Goal: Complete application form

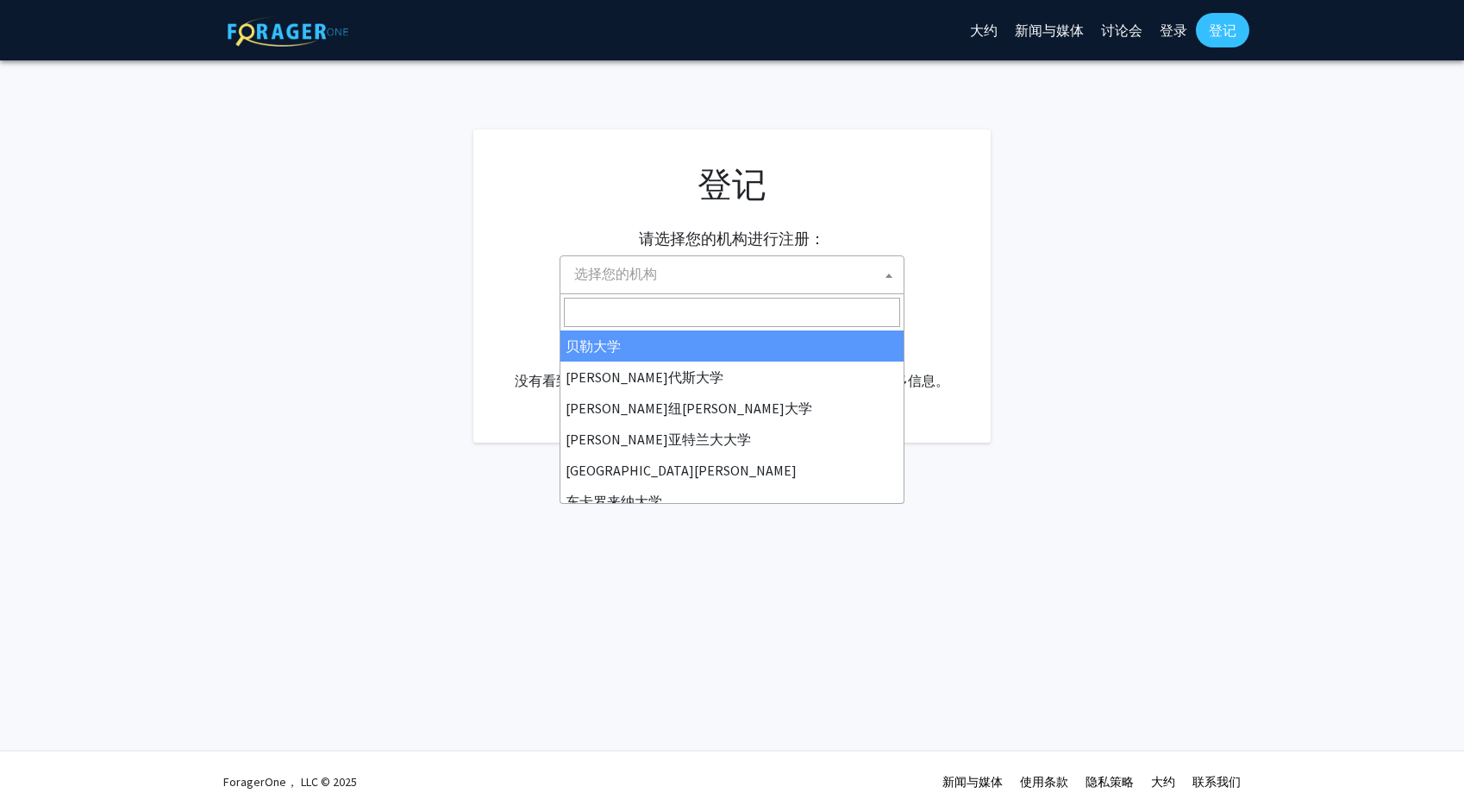
click at [834, 267] on span "选择您的机构" at bounding box center [735, 273] width 336 height 35
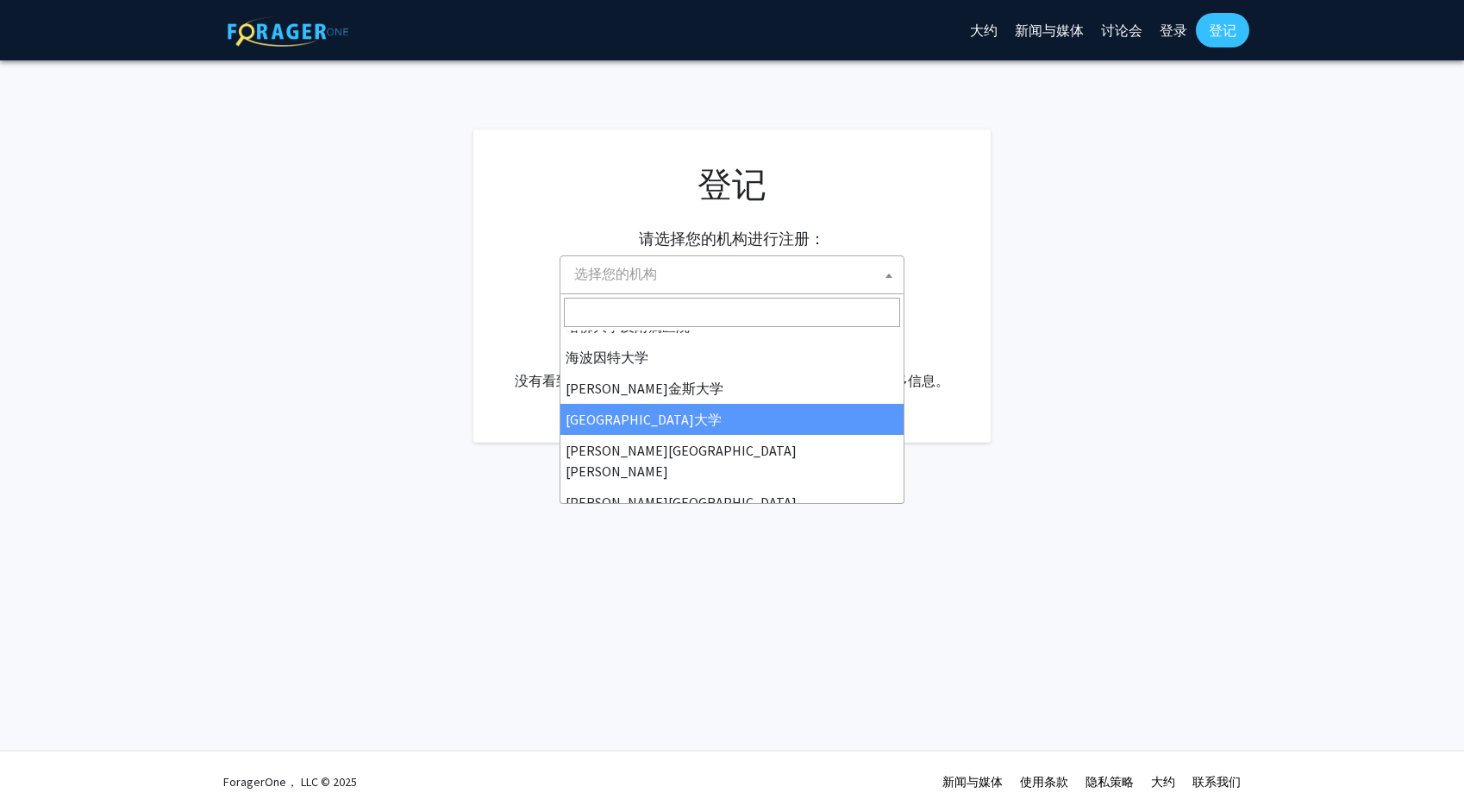
scroll to position [299, 0]
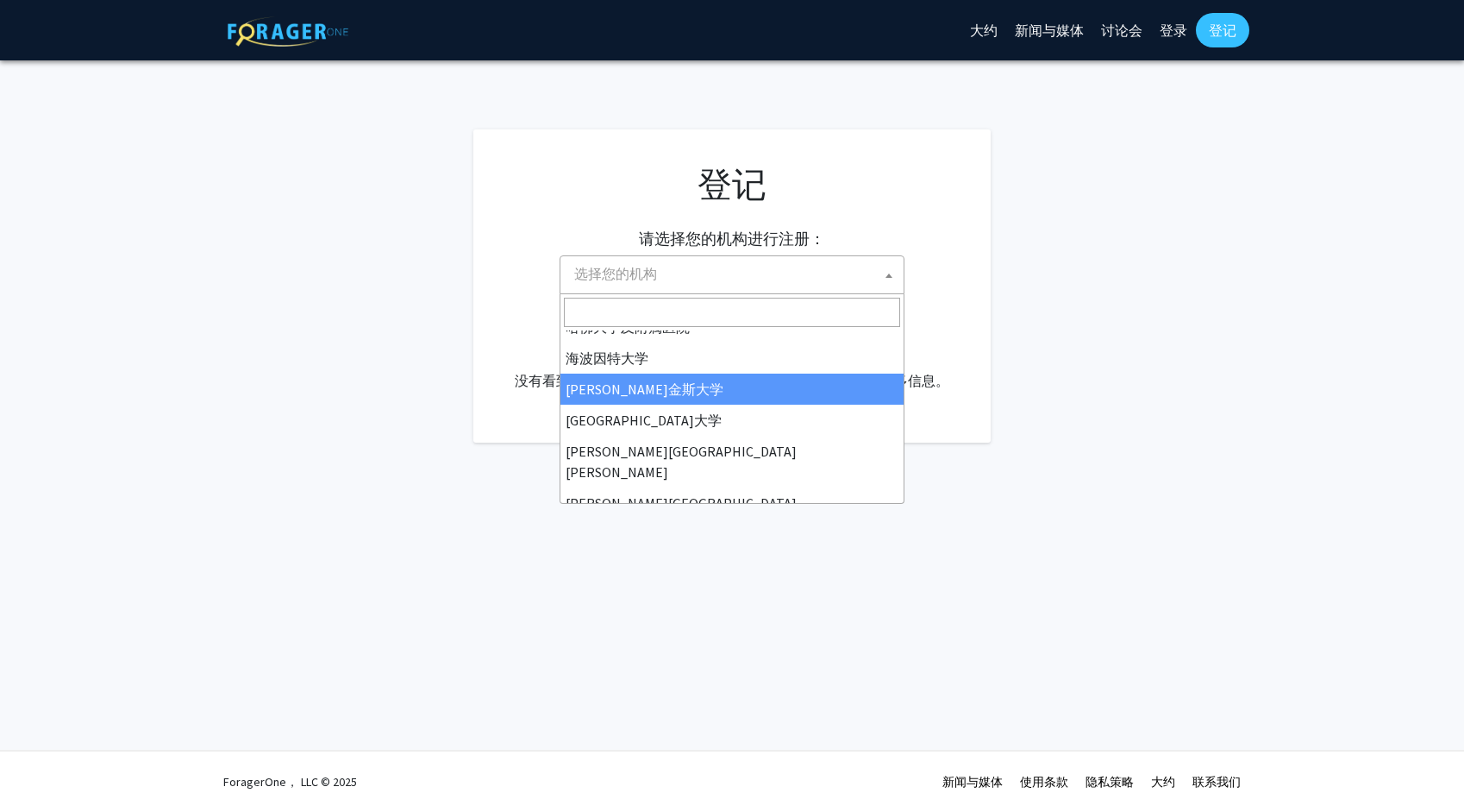
select select "1"
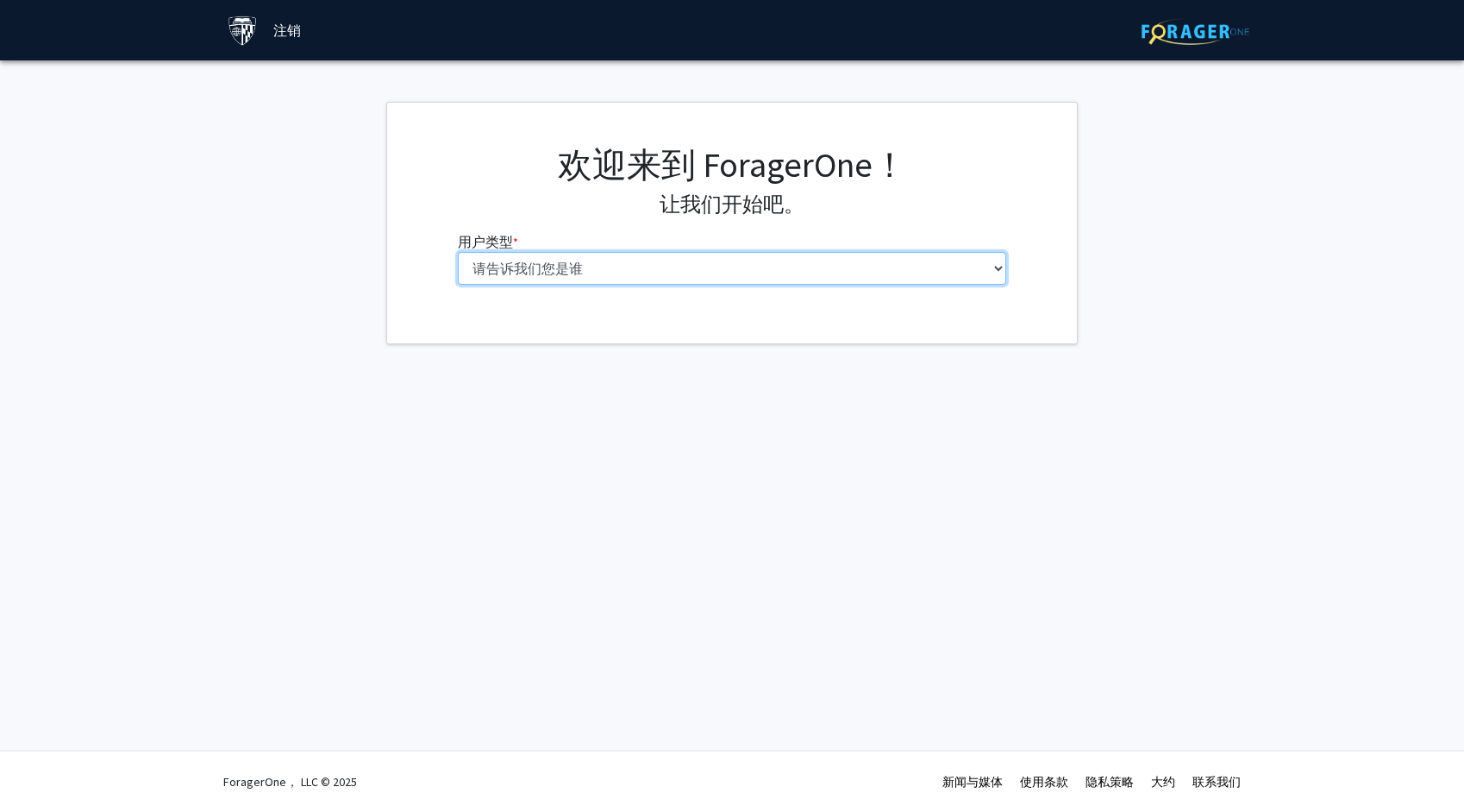
click at [902, 263] on select "请告诉我们您是谁 本科生 硕士研究生 博士生（博士、医学博士、医学博士、药学博士等） 博士后研究员/研究人员/住院医师/医学研究员 能力 行政人员" at bounding box center [732, 268] width 550 height 33
select select "2: masters"
click at [458, 252] on select "请告诉我们您是谁 本科生 硕士研究生 博士生（博士、医学博士、医学博士、药学博士等） 博士后研究员/研究人员/住院医师/医学研究员 能力 行政人员" at bounding box center [732, 268] width 550 height 33
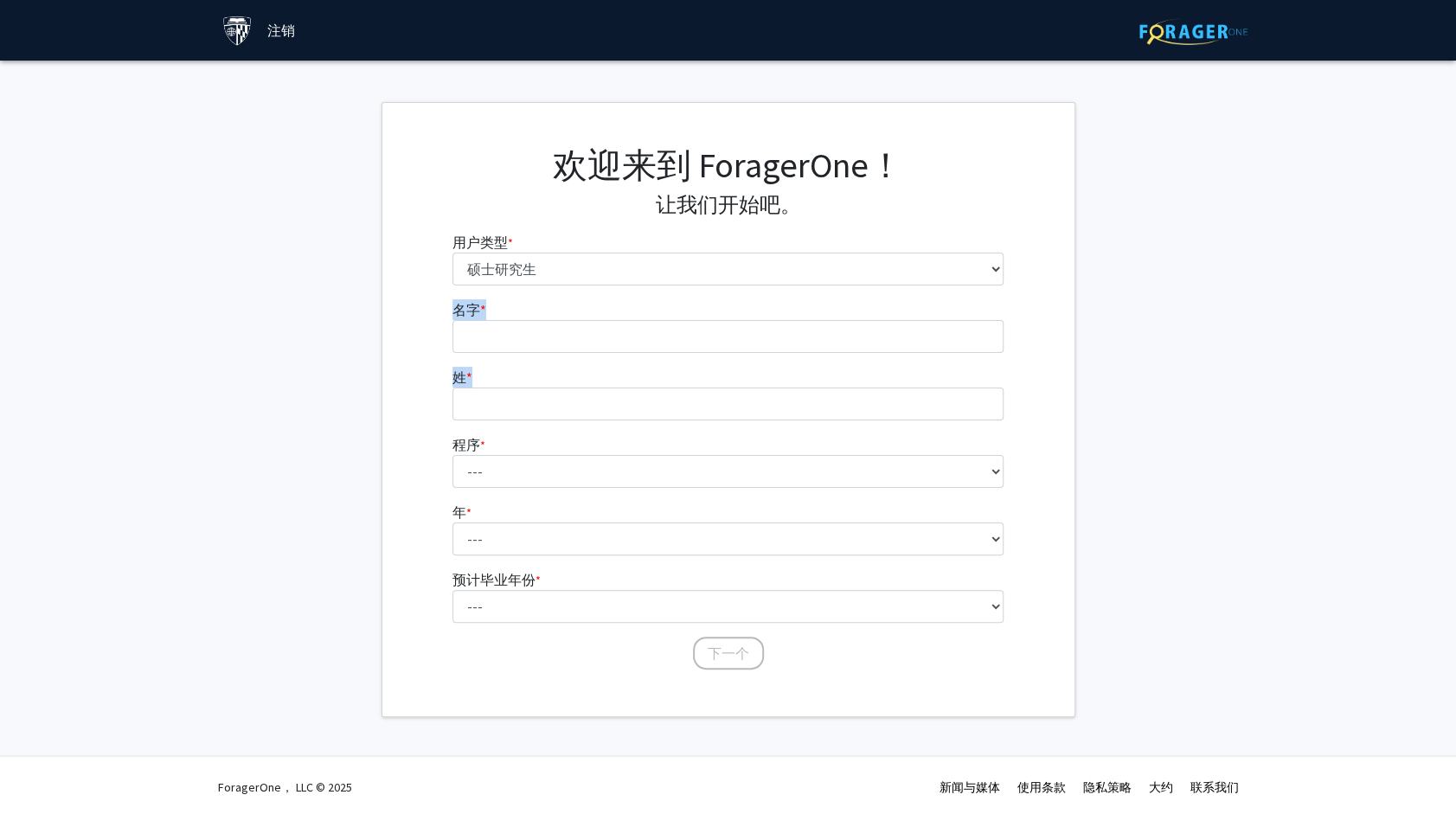
drag, startPoint x: 748, startPoint y: 354, endPoint x: 754, endPoint y: 339, distance: 16.2
click at [754, 339] on form "名字 * required 姓 * required 程序 * 必填 --- 解剖学教育 应用数学与计算数学 应用生物医学工程 应用经济学 应用经济学 应用健…" at bounding box center [728, 476] width 551 height 354
click at [754, 339] on input "名字 * required" at bounding box center [728, 336] width 551 height 33
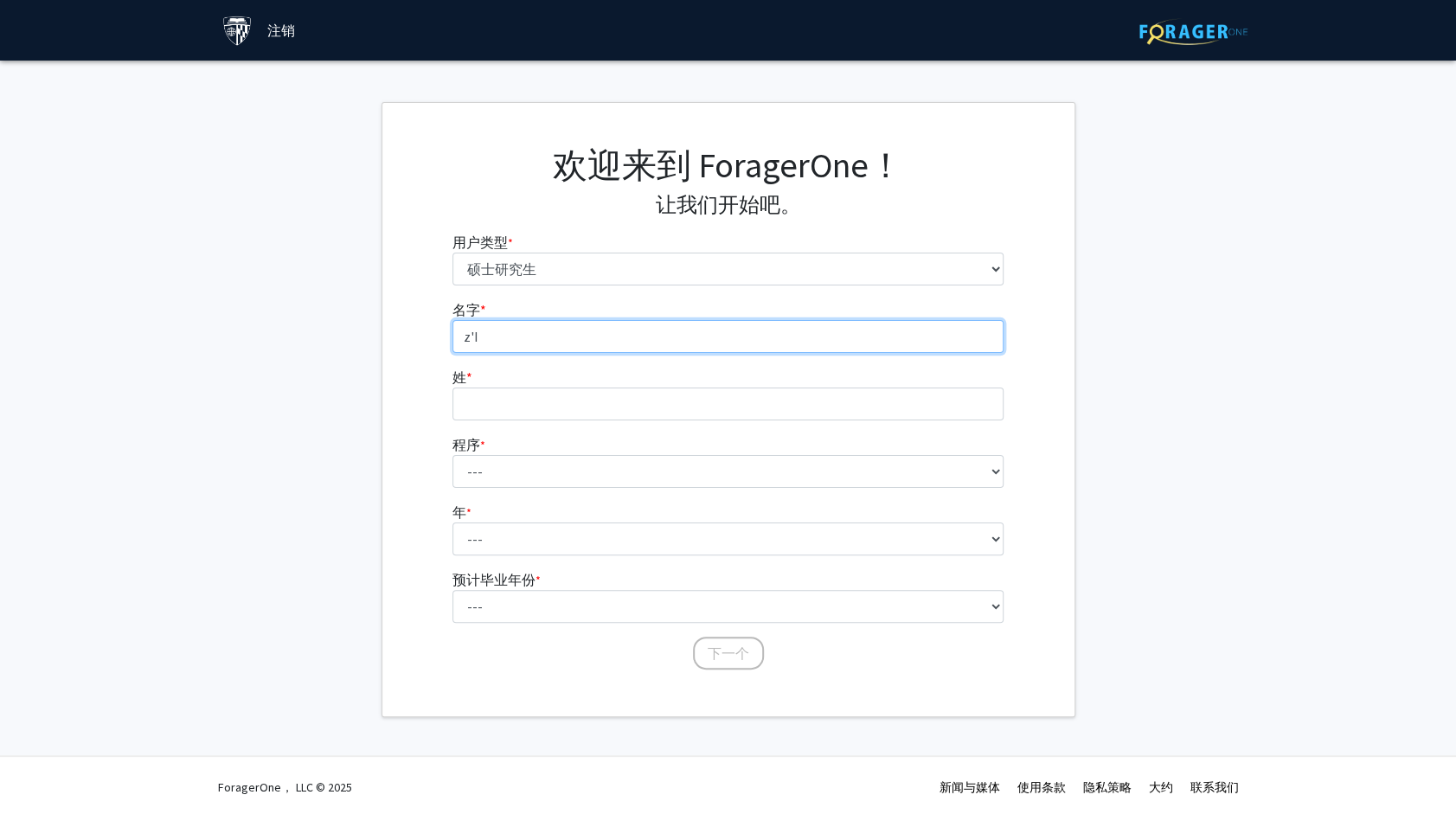
type input "z"
type input "Zixing"
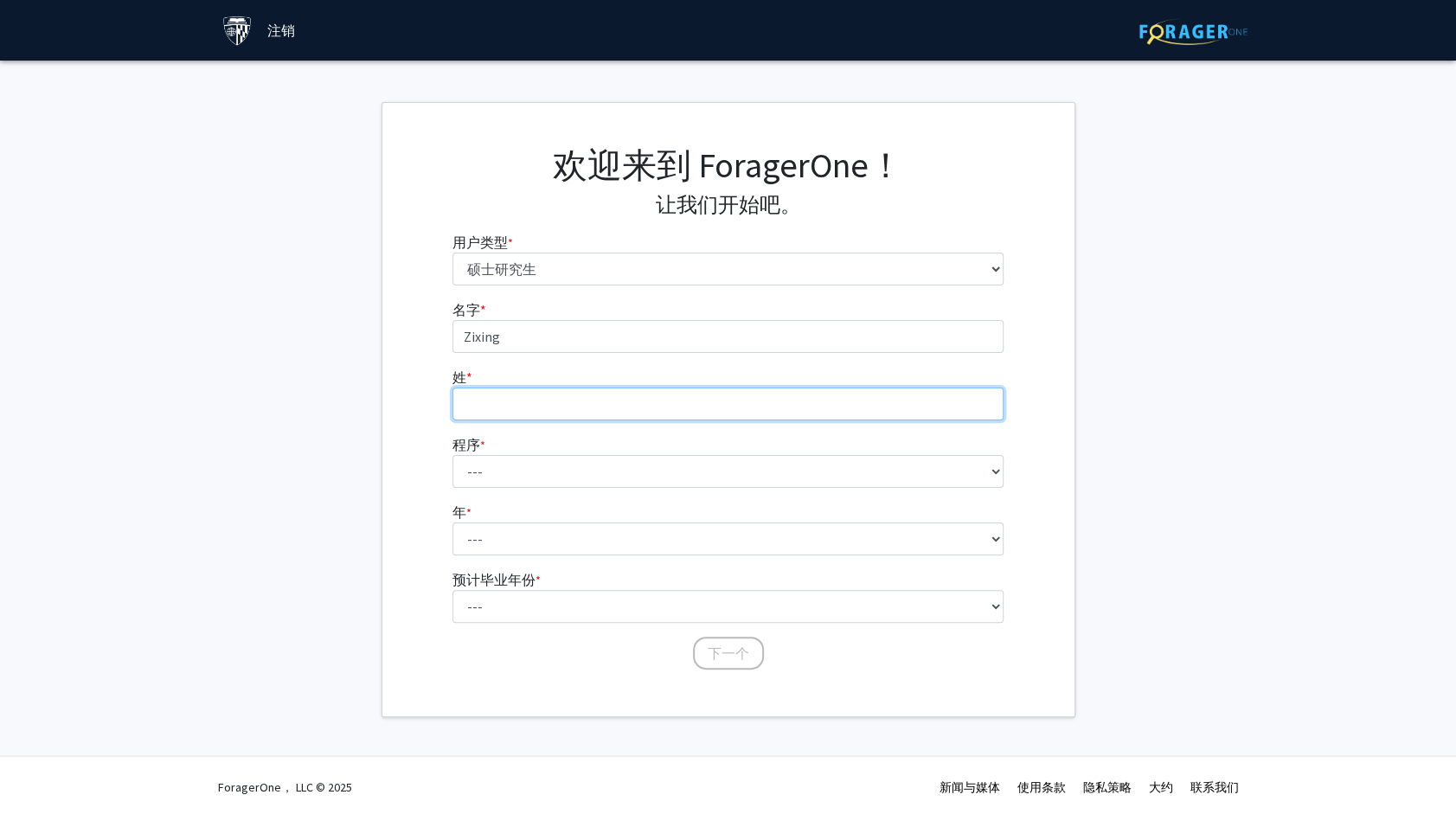
click at [614, 406] on input "姓 * required" at bounding box center [728, 403] width 551 height 33
type input "g"
type input "Gou"
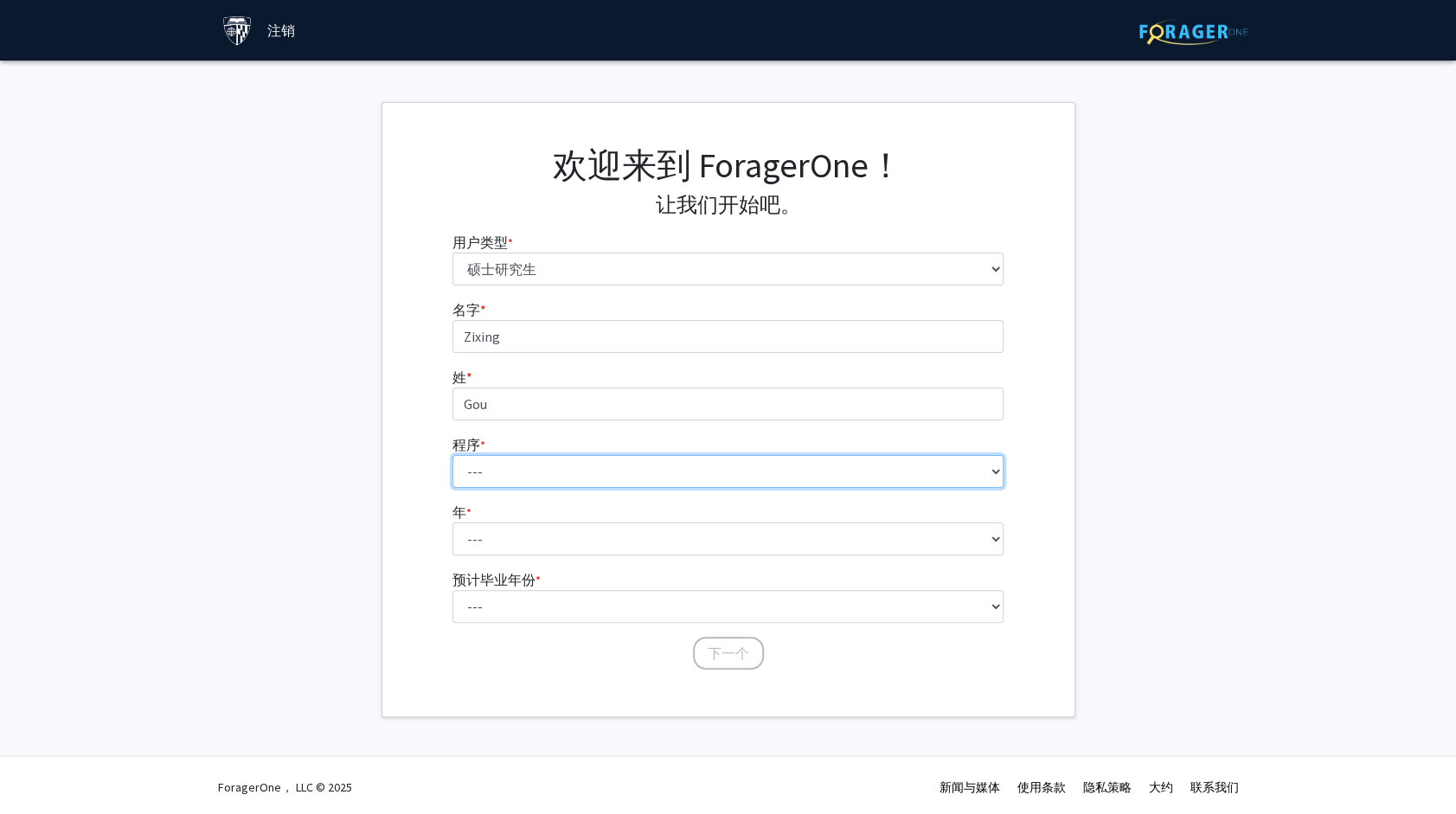
click at [574, 474] on select "--- 解剖学教育 应用数学与计算数学 应用生物医学工程 应用经济学 应用经济学 应用健康科学信息学 应用数学与统计学 应用物理学 全球卫生中社区初级卫生保健…" at bounding box center [728, 471] width 551 height 33
select select "7: 6"
click at [452, 455] on select "--- 解剖学教育 应用数学与计算数学 应用生物医学工程 应用经济学 应用经济学 应用健康科学信息学 应用数学与统计学 应用物理学 全球卫生中社区初级卫生保健…" at bounding box center [728, 471] width 551 height 33
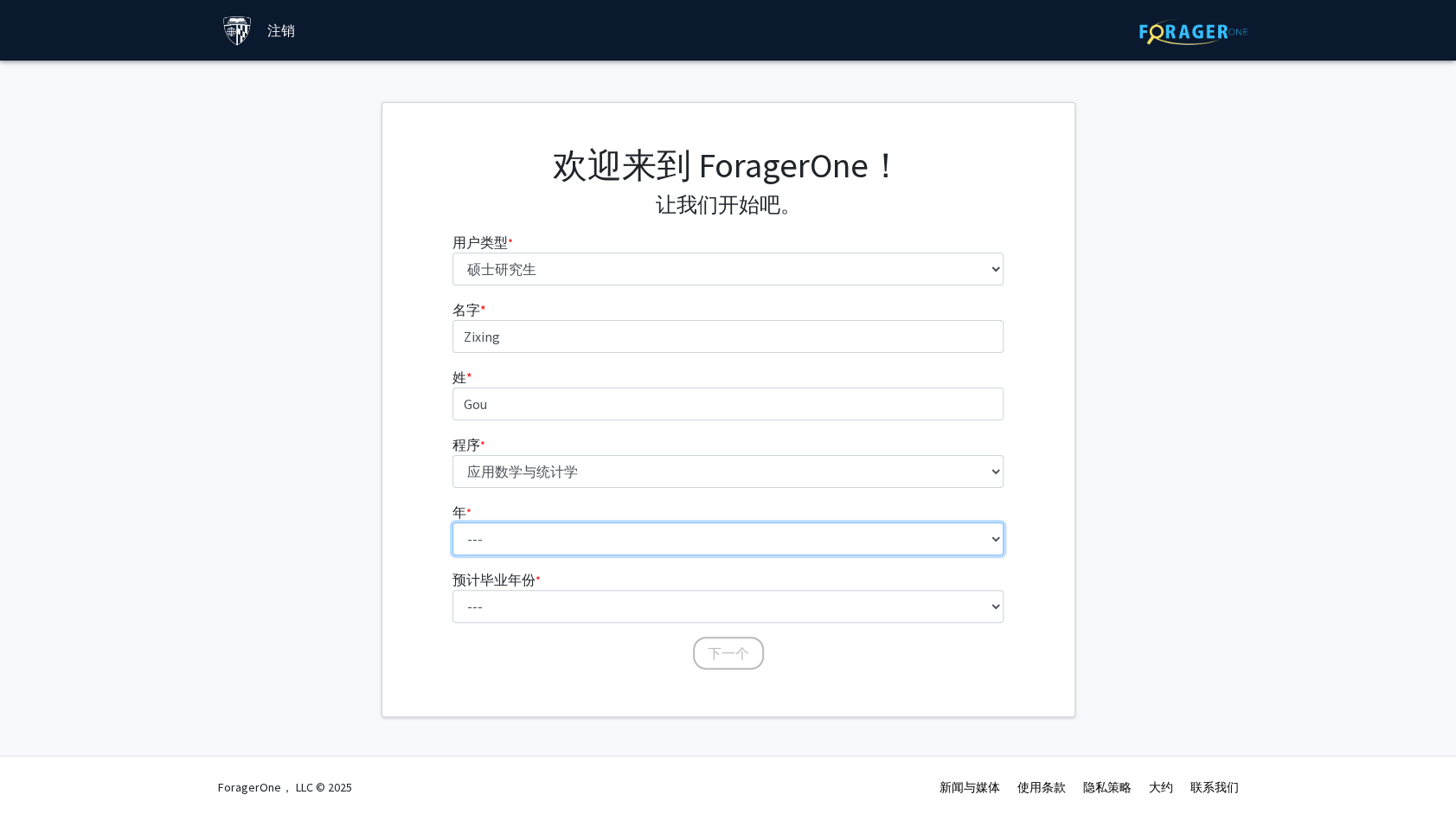
click at [500, 540] on select "--- 第一年 第二年" at bounding box center [728, 539] width 551 height 33
select select "1: first_year"
click at [452, 522] on select "--- 第一年 第二年" at bounding box center [728, 539] width 551 height 33
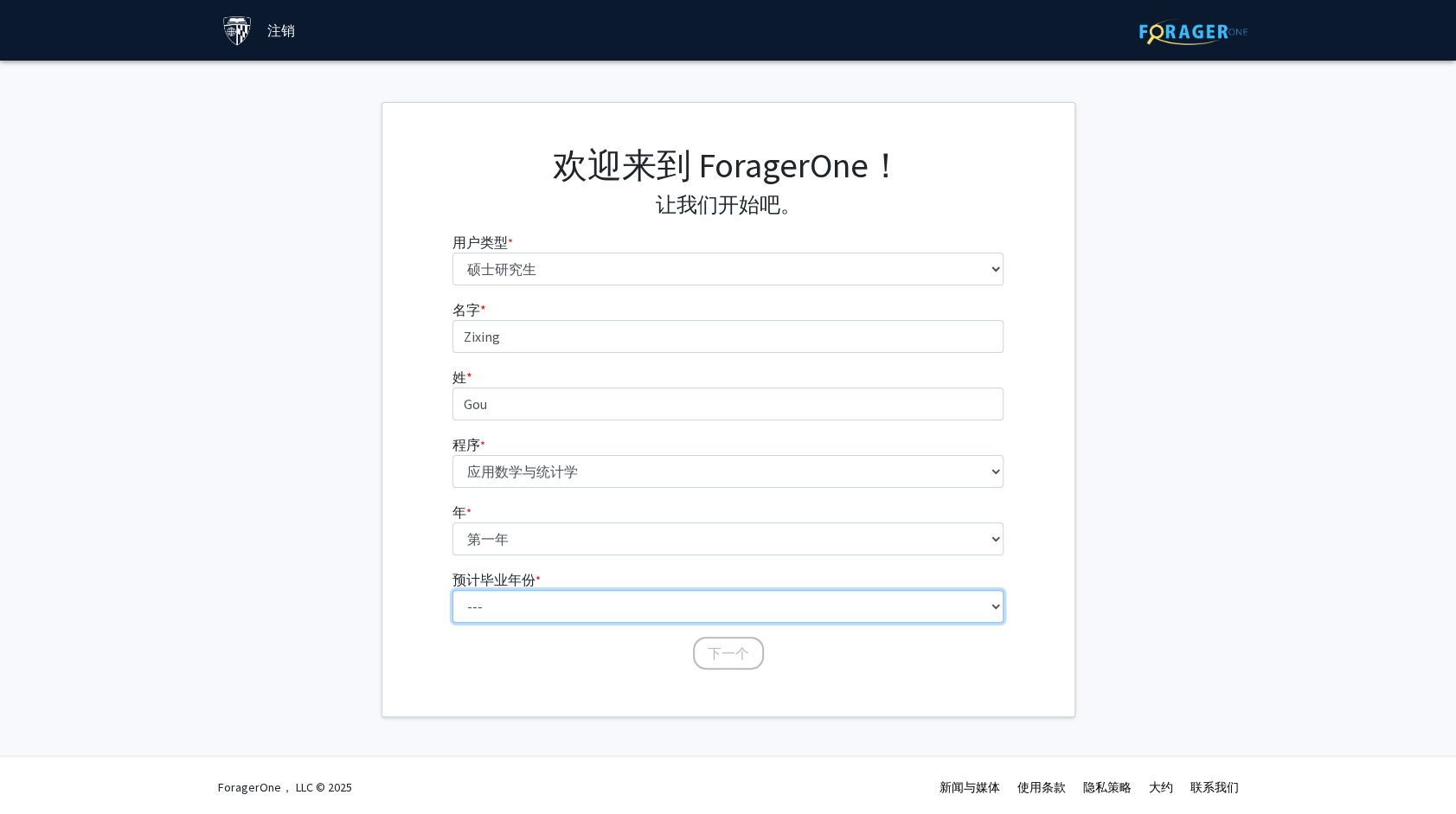
click at [516, 591] on select "--- 2025 2026 2027 2028 2029 2030 2031 2032 2033 2034" at bounding box center [728, 606] width 551 height 33
select select "3: 2027"
click at [452, 589] on select "--- 2025 2026 2027 2028 2029 2030 2031 2032 2033 2034" at bounding box center [728, 606] width 551 height 33
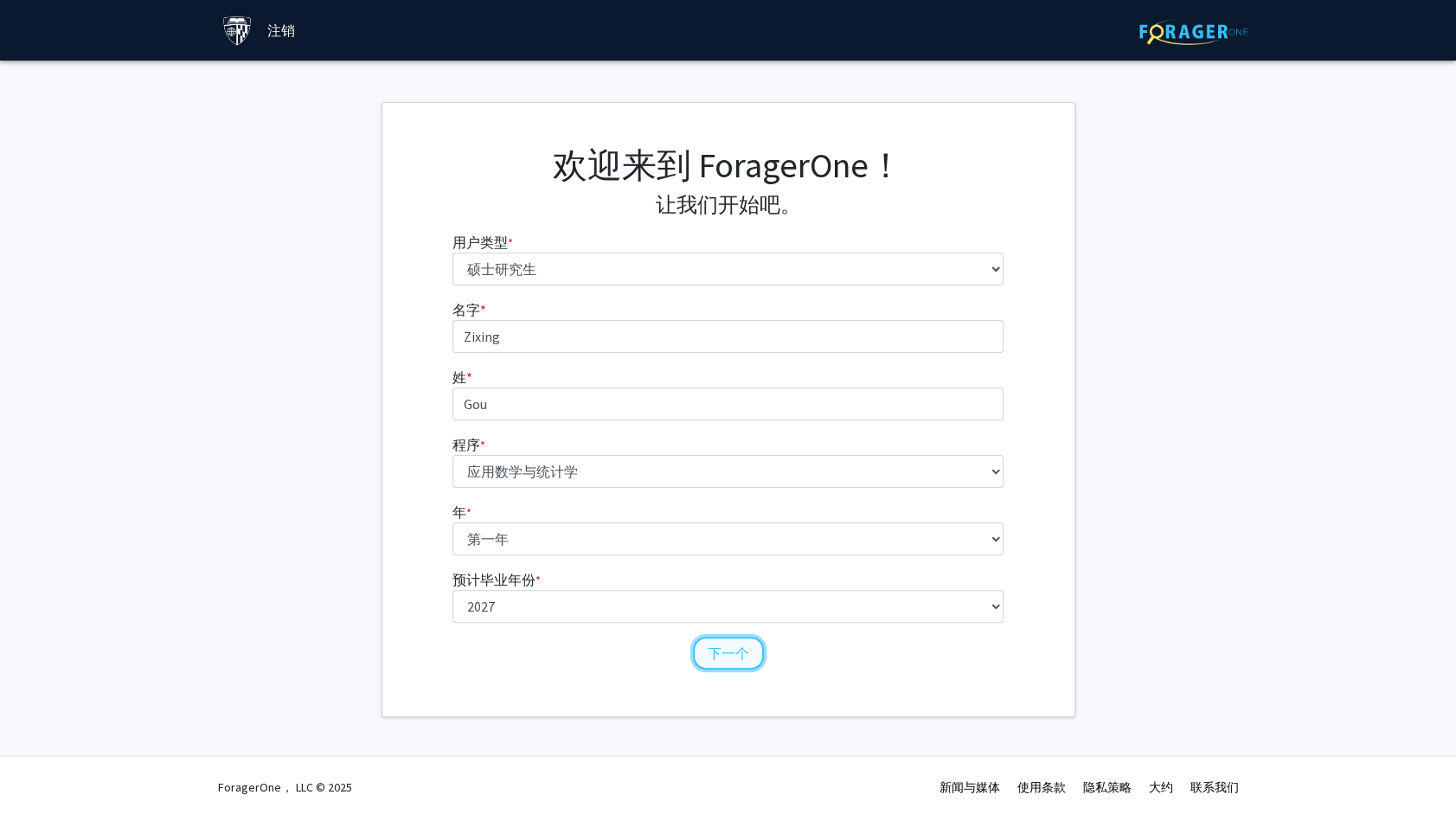
click at [725, 643] on button "下一个" at bounding box center [728, 653] width 71 height 33
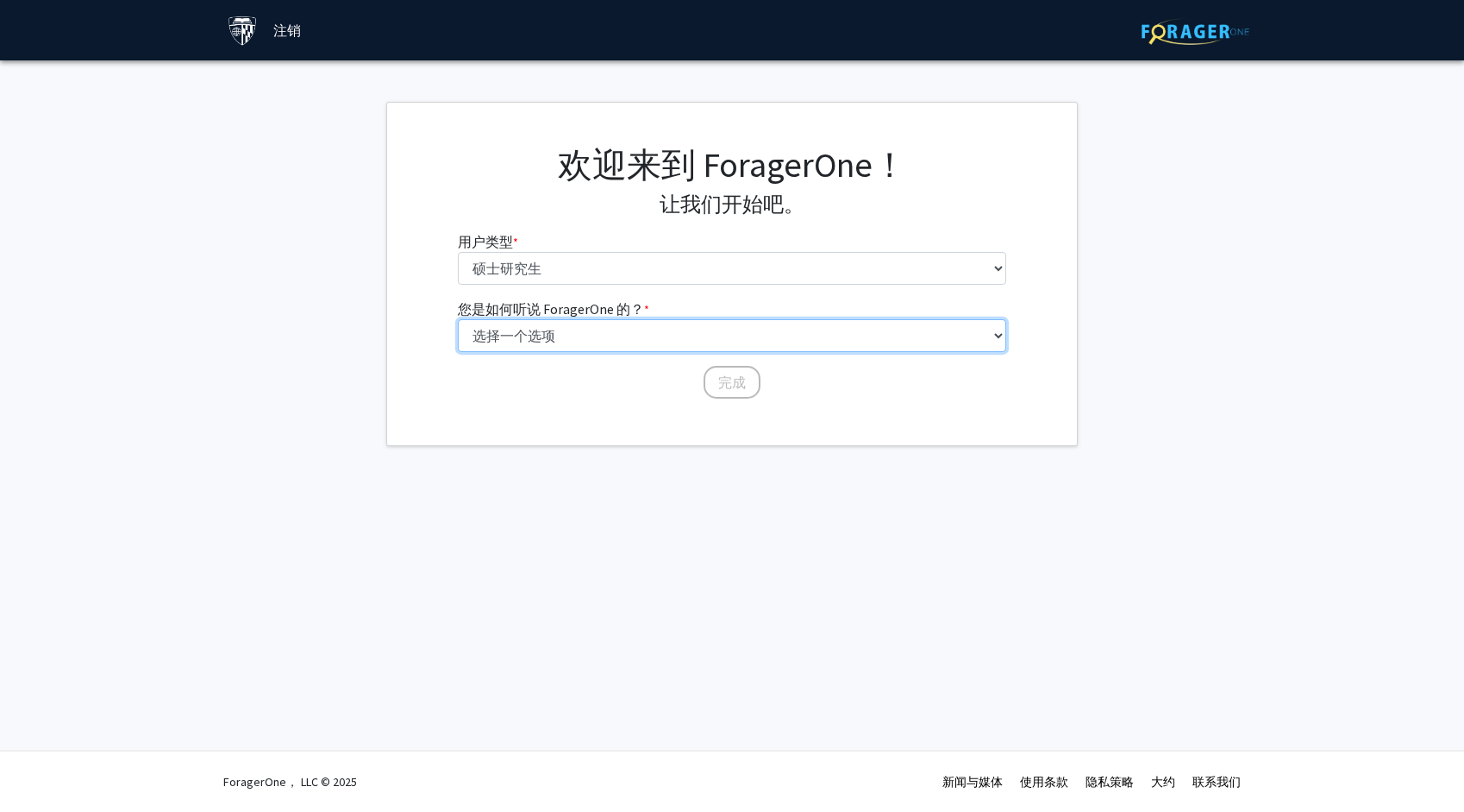
click at [690, 340] on select "选择一个选项 同龄人/学生推荐 教职员工推荐 大学网站 大学电子邮件或时事通讯 其他" at bounding box center [732, 335] width 550 height 33
select select "3: university_website"
click at [458, 319] on select "选择一个选项 同龄人/学生推荐 教职员工推荐 大学网站 大学电子邮件或时事通讯 其他" at bounding box center [732, 335] width 550 height 33
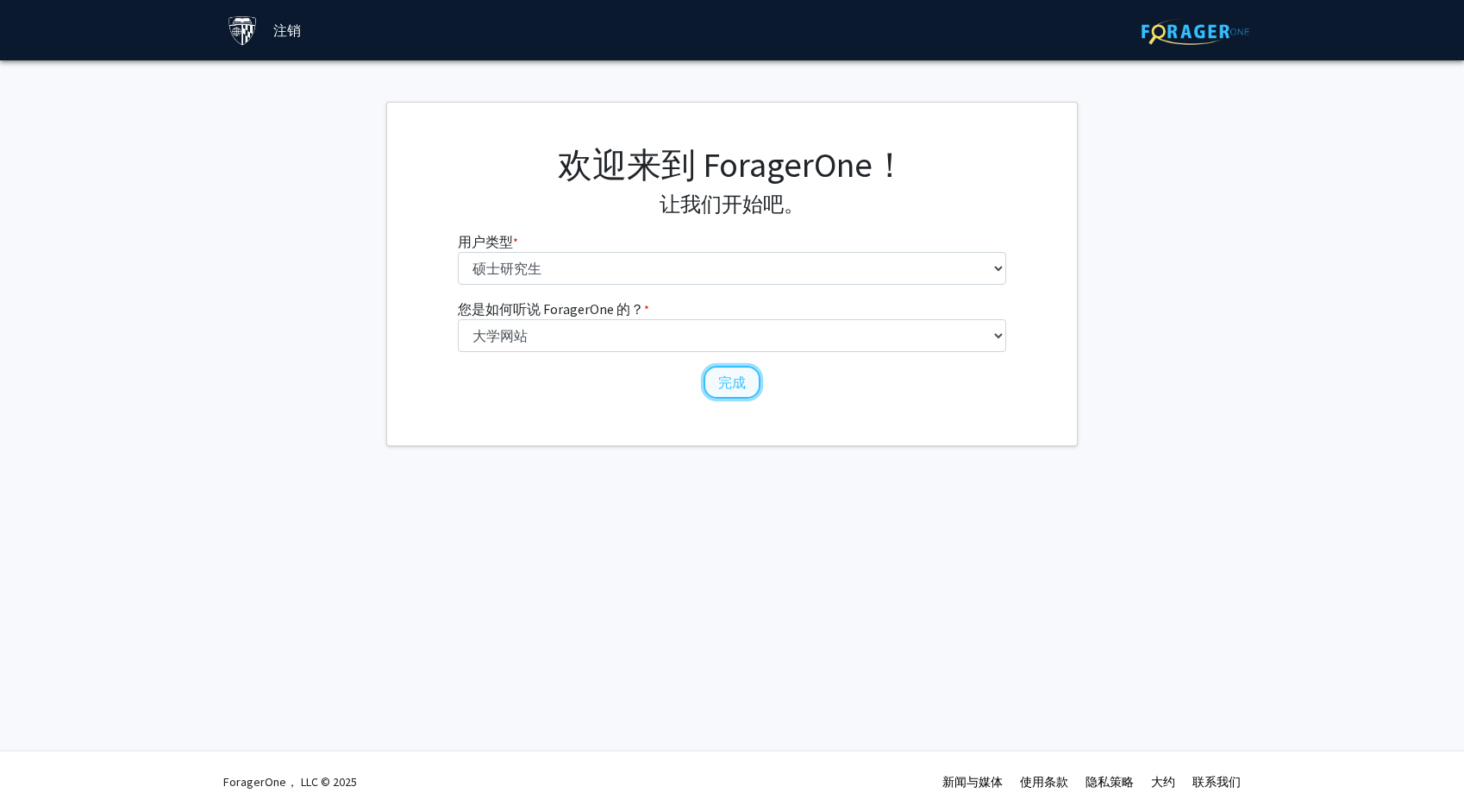
click at [724, 383] on button "完成" at bounding box center [732, 382] width 56 height 33
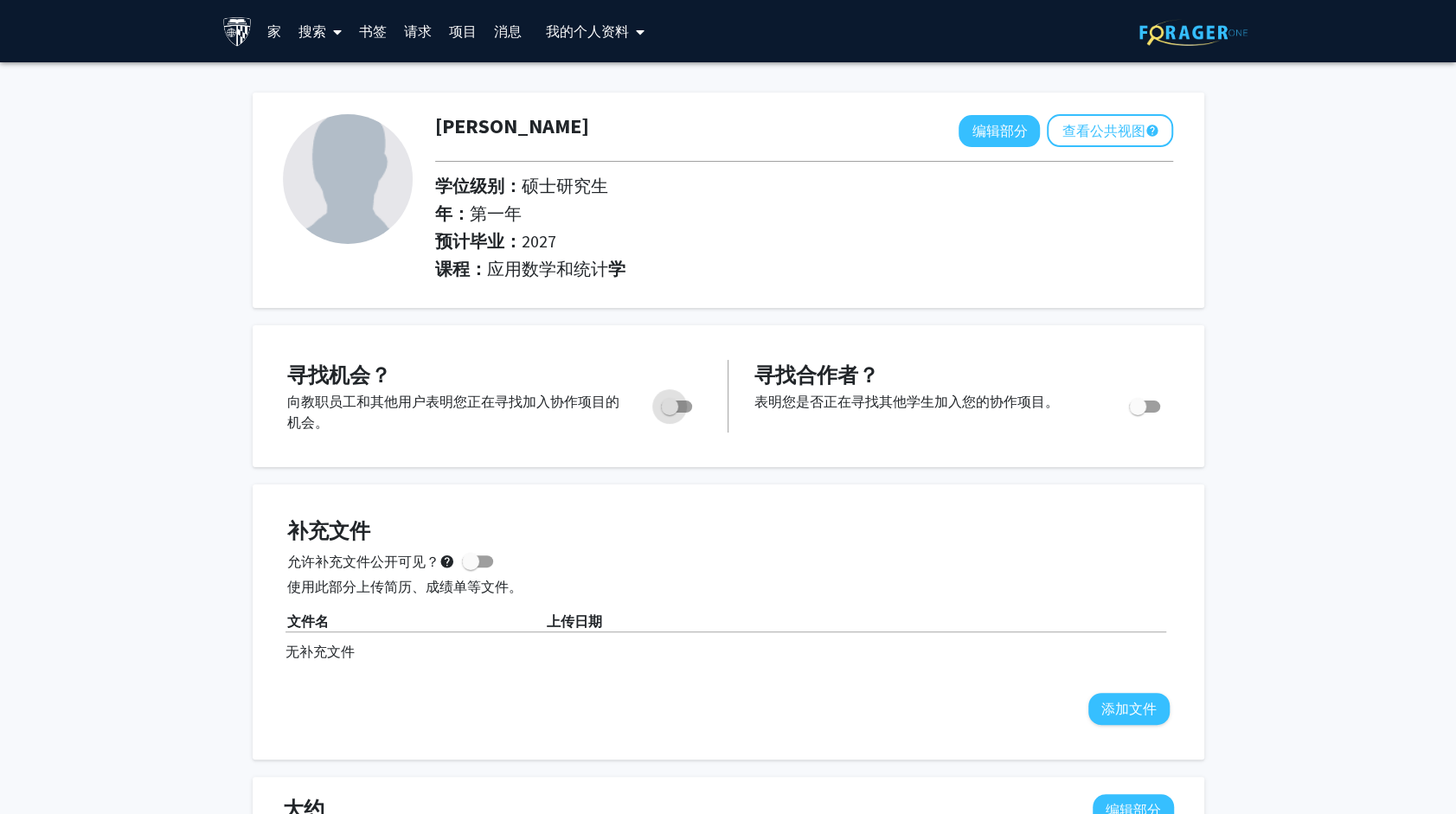
click at [659, 402] on label "切换" at bounding box center [673, 406] width 38 height 21
click at [668, 413] on input "您是否正在积极寻找机会？" at bounding box center [668, 413] width 1 height 1
checkbox input "true"
click at [280, 41] on link "家" at bounding box center [274, 31] width 31 height 60
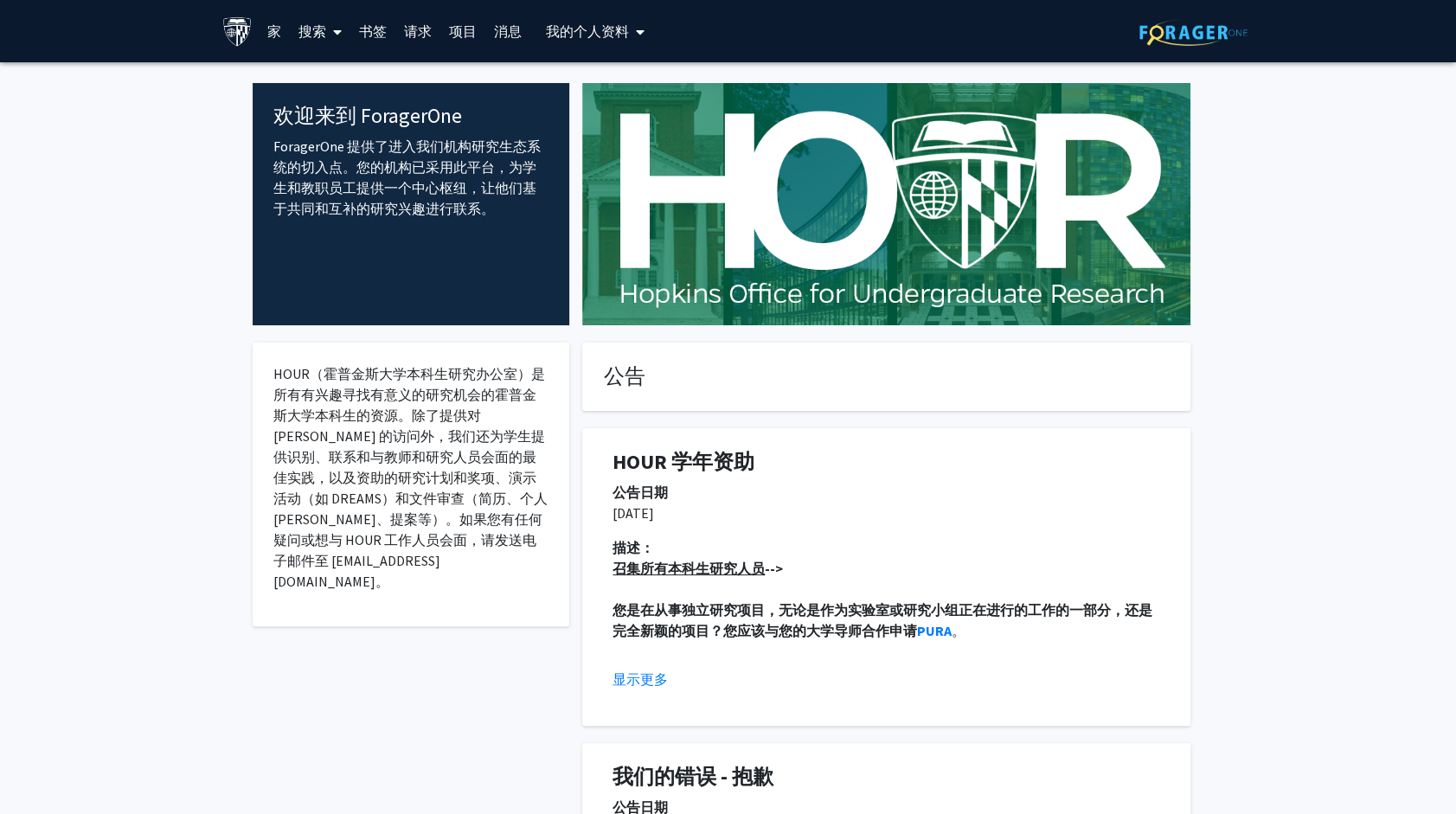
click at [331, 28] on span at bounding box center [334, 32] width 15 height 60
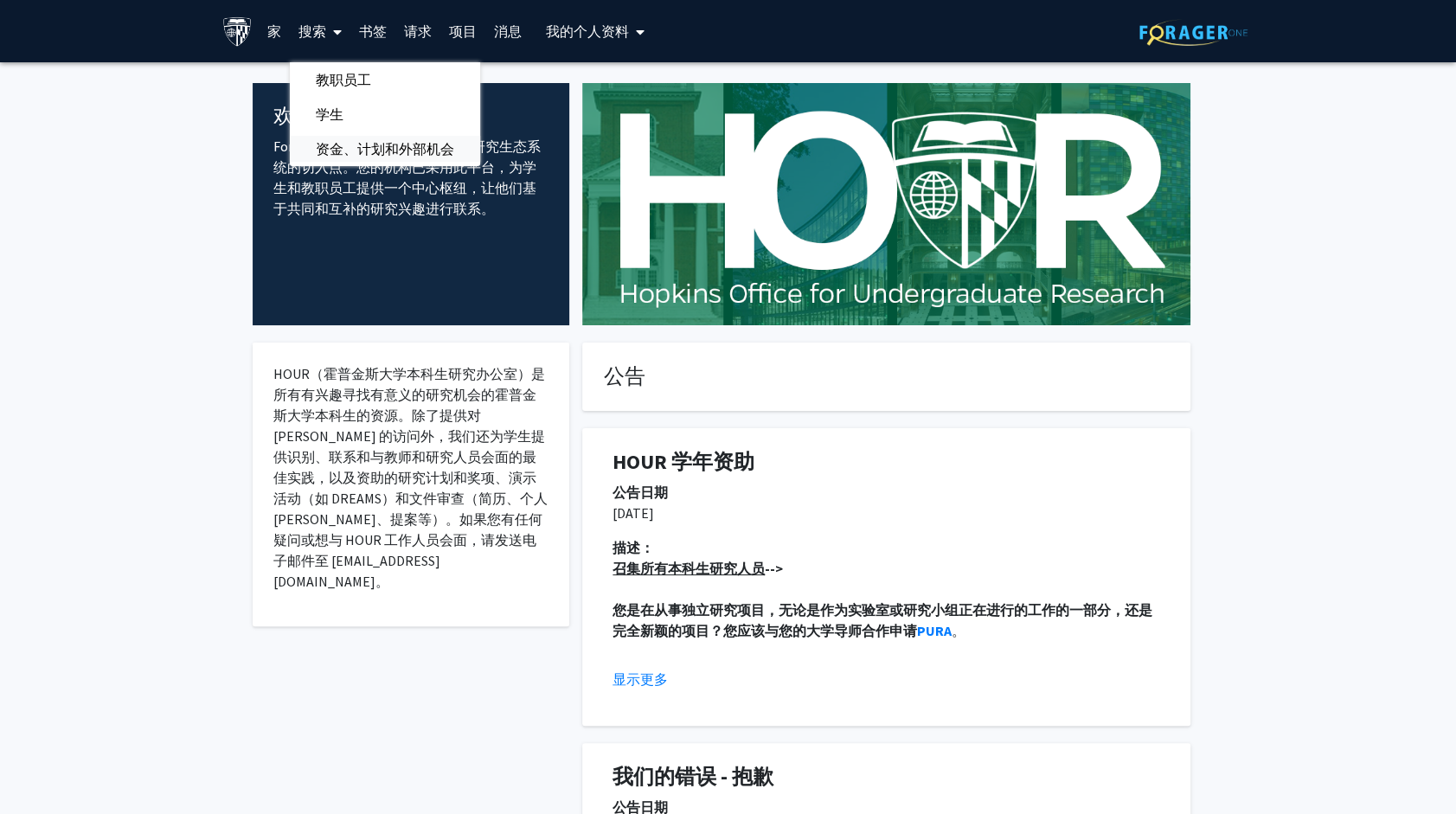
click at [358, 151] on span "资金、计划和外部机会" at bounding box center [385, 149] width 190 height 35
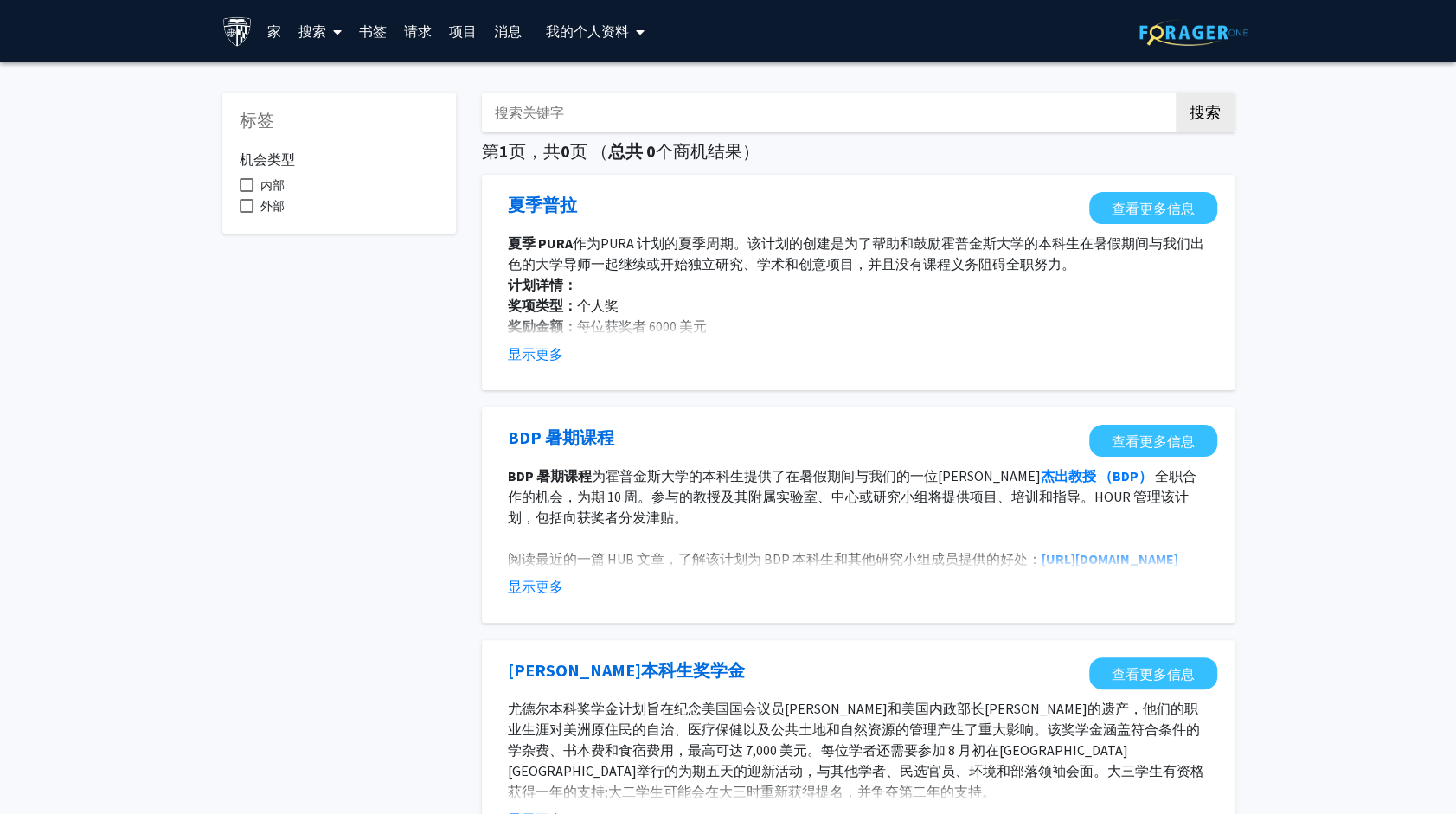
click at [413, 35] on font "请求" at bounding box center [418, 31] width 28 height 17
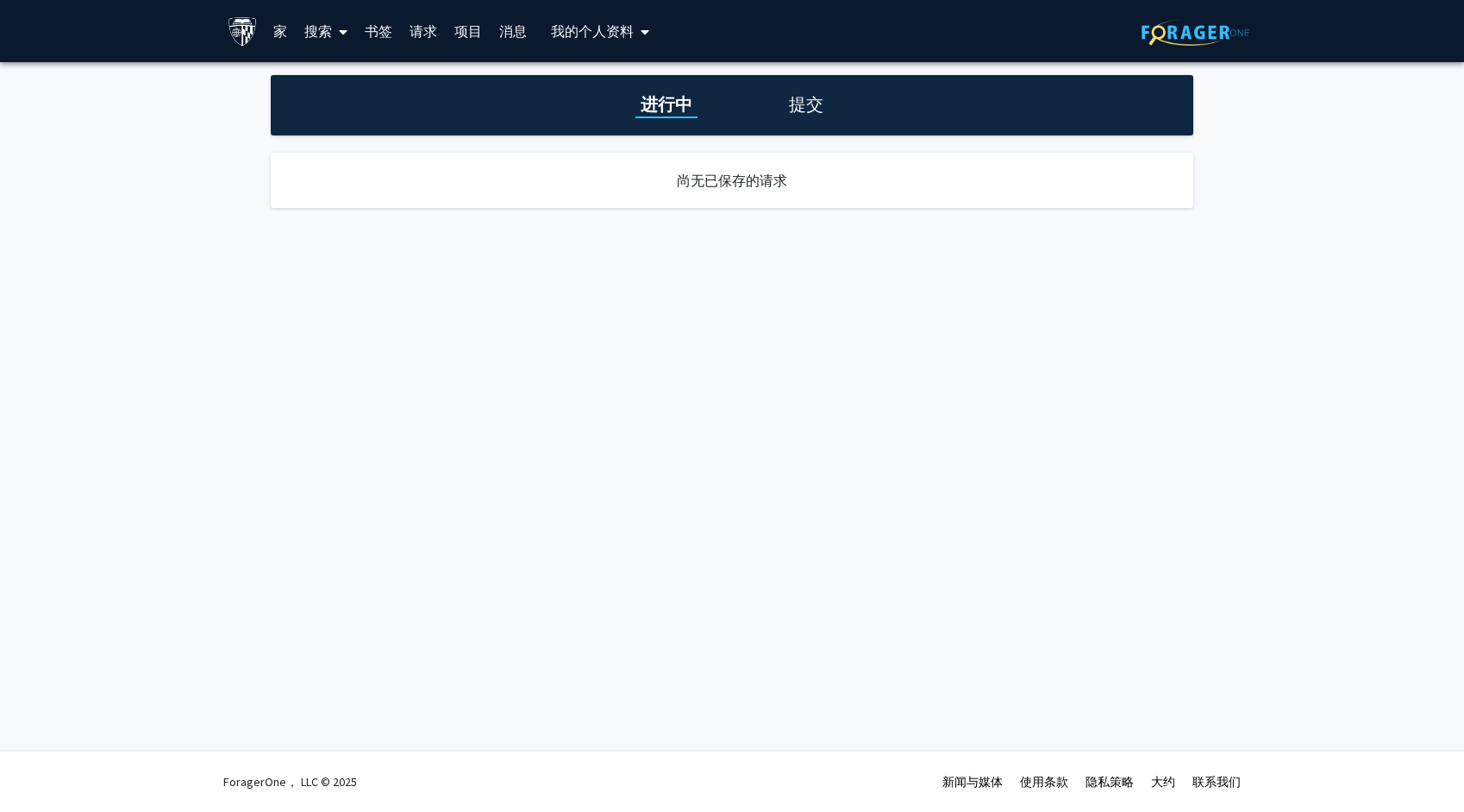
click at [388, 34] on link "书签" at bounding box center [378, 31] width 45 height 60
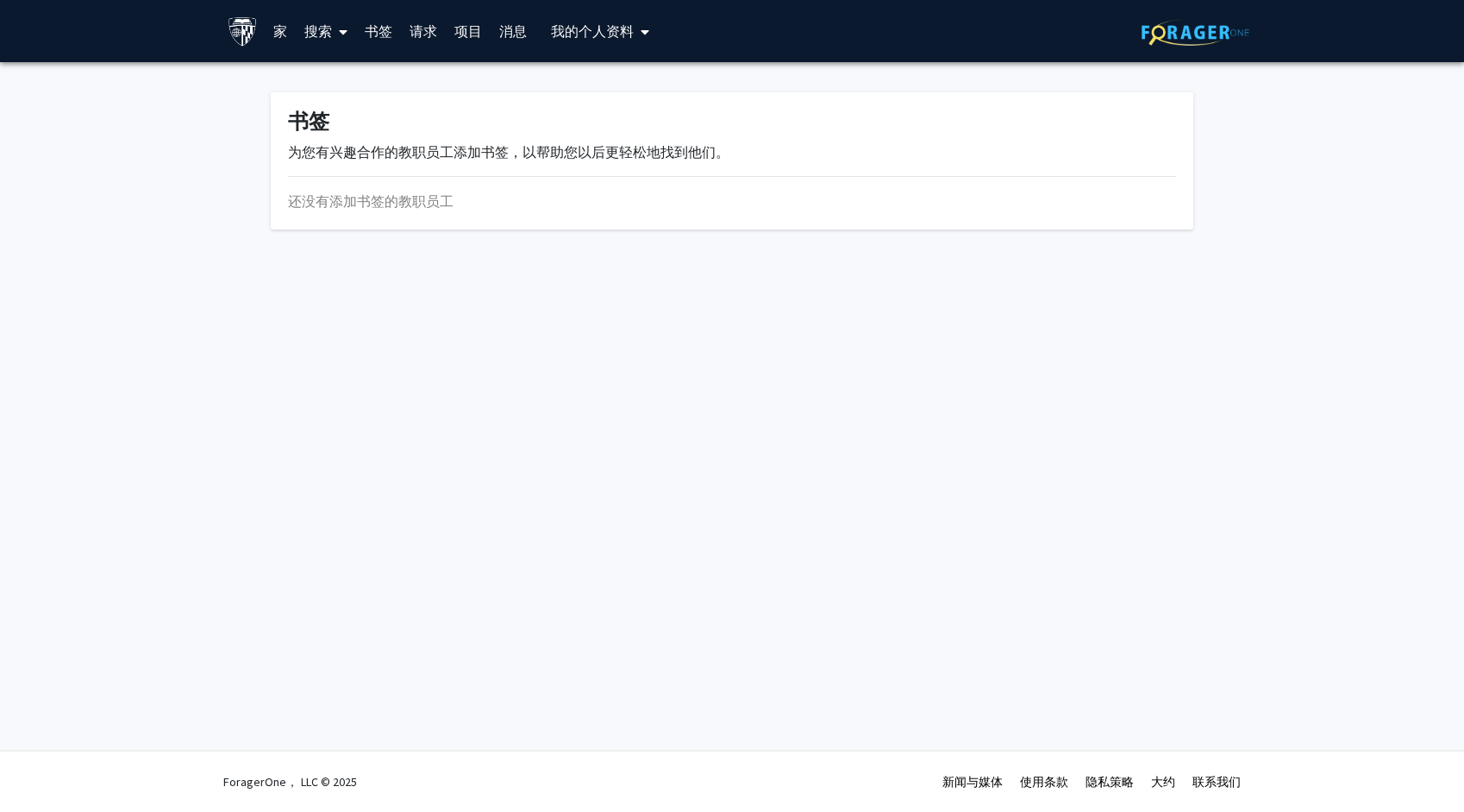
click at [486, 31] on link "项目" at bounding box center [468, 31] width 45 height 60
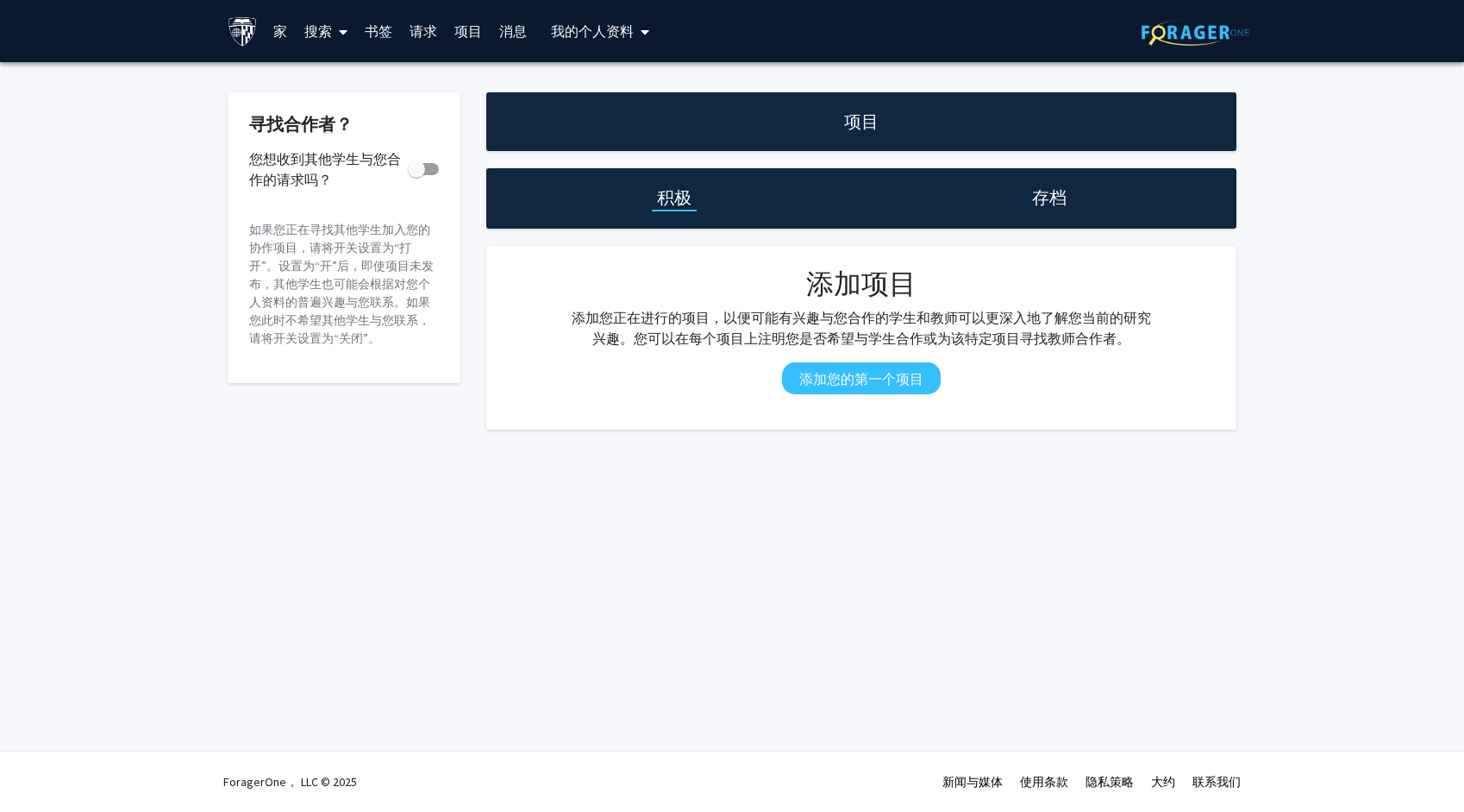
click at [446, 31] on link "项目" at bounding box center [468, 31] width 45 height 60
click at [425, 36] on font "请求" at bounding box center [423, 31] width 28 height 17
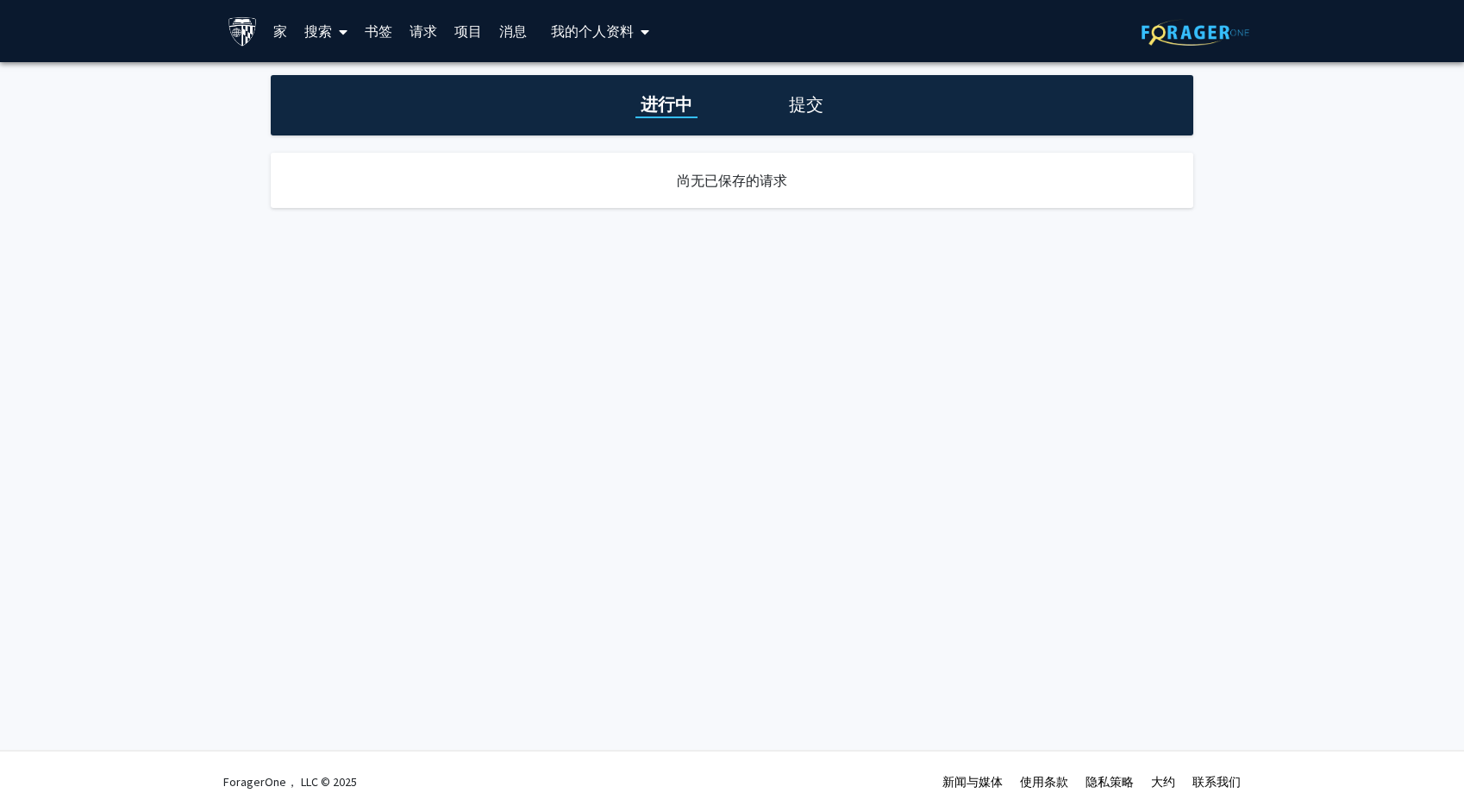
click at [517, 35] on link "消息" at bounding box center [512, 31] width 45 height 60
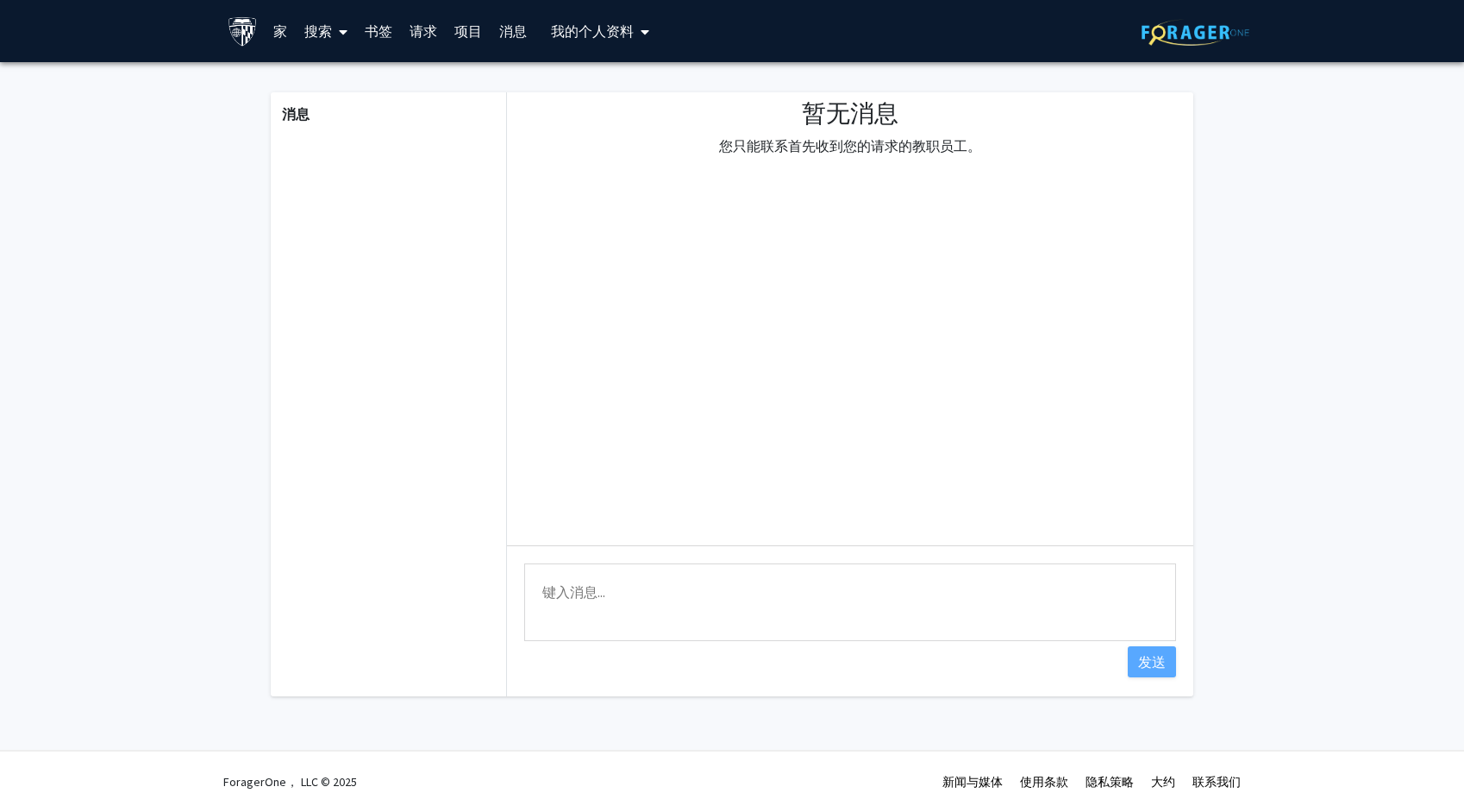
click at [333, 48] on span at bounding box center [340, 32] width 15 height 60
click at [374, 34] on link "书签" at bounding box center [378, 31] width 45 height 60
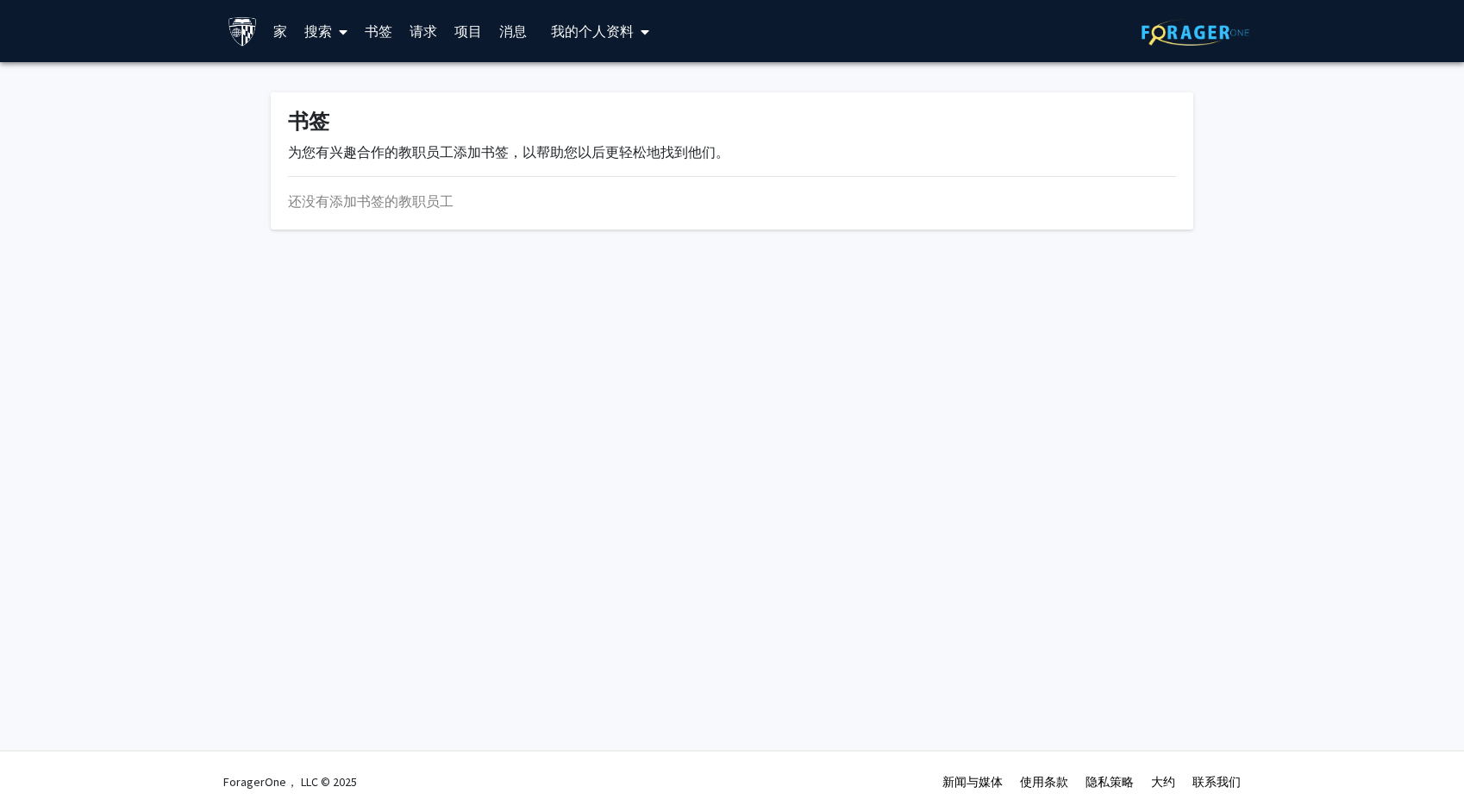
click at [274, 33] on link "家" at bounding box center [280, 31] width 31 height 60
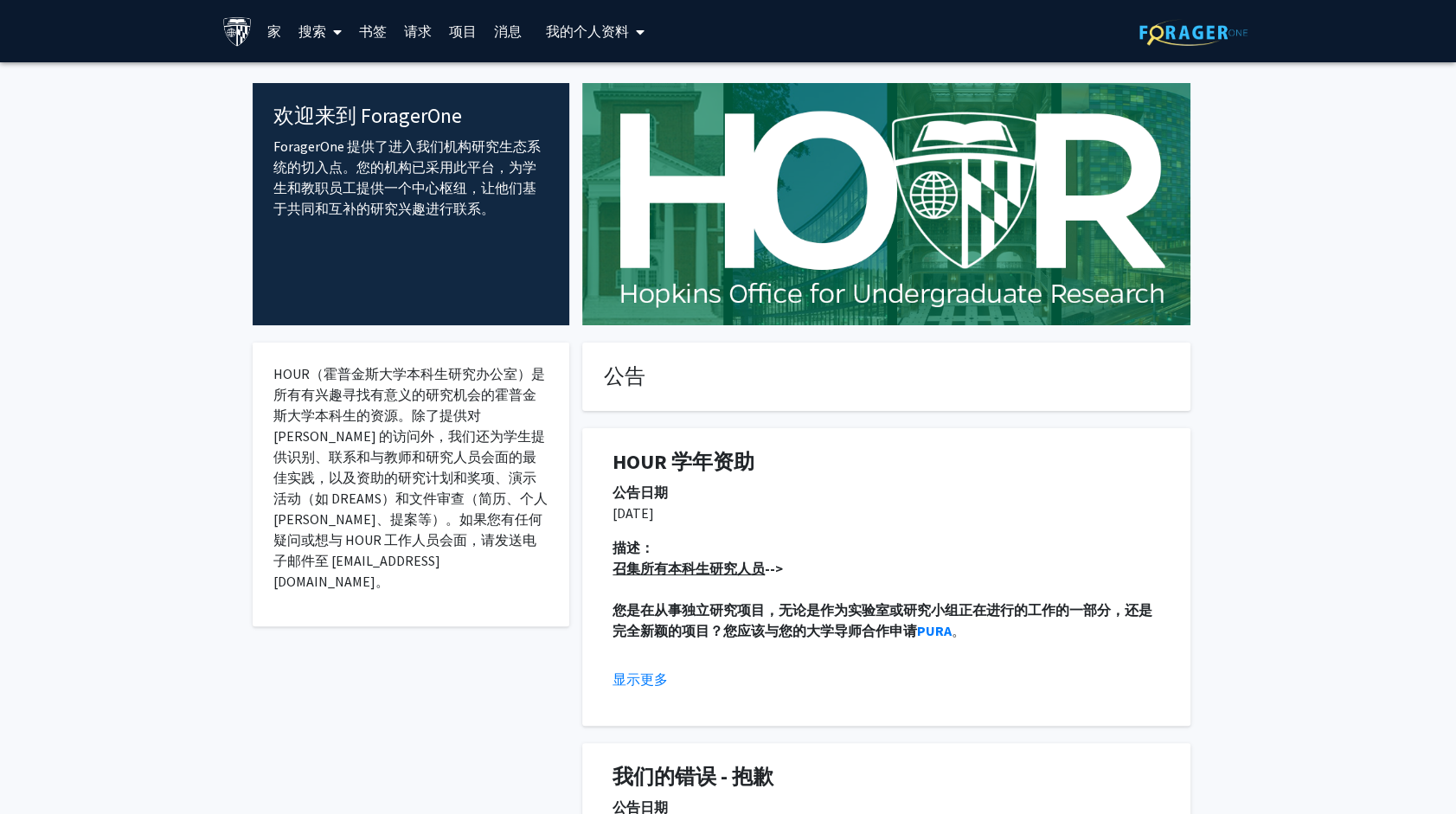
click at [274, 28] on link "家" at bounding box center [274, 31] width 31 height 60
click at [262, 31] on link "家" at bounding box center [274, 31] width 31 height 60
click at [275, 32] on link "家" at bounding box center [274, 31] width 31 height 60
click at [235, 36] on img at bounding box center [237, 32] width 31 height 31
click at [613, 37] on font "我的个人资料" at bounding box center [587, 31] width 83 height 17
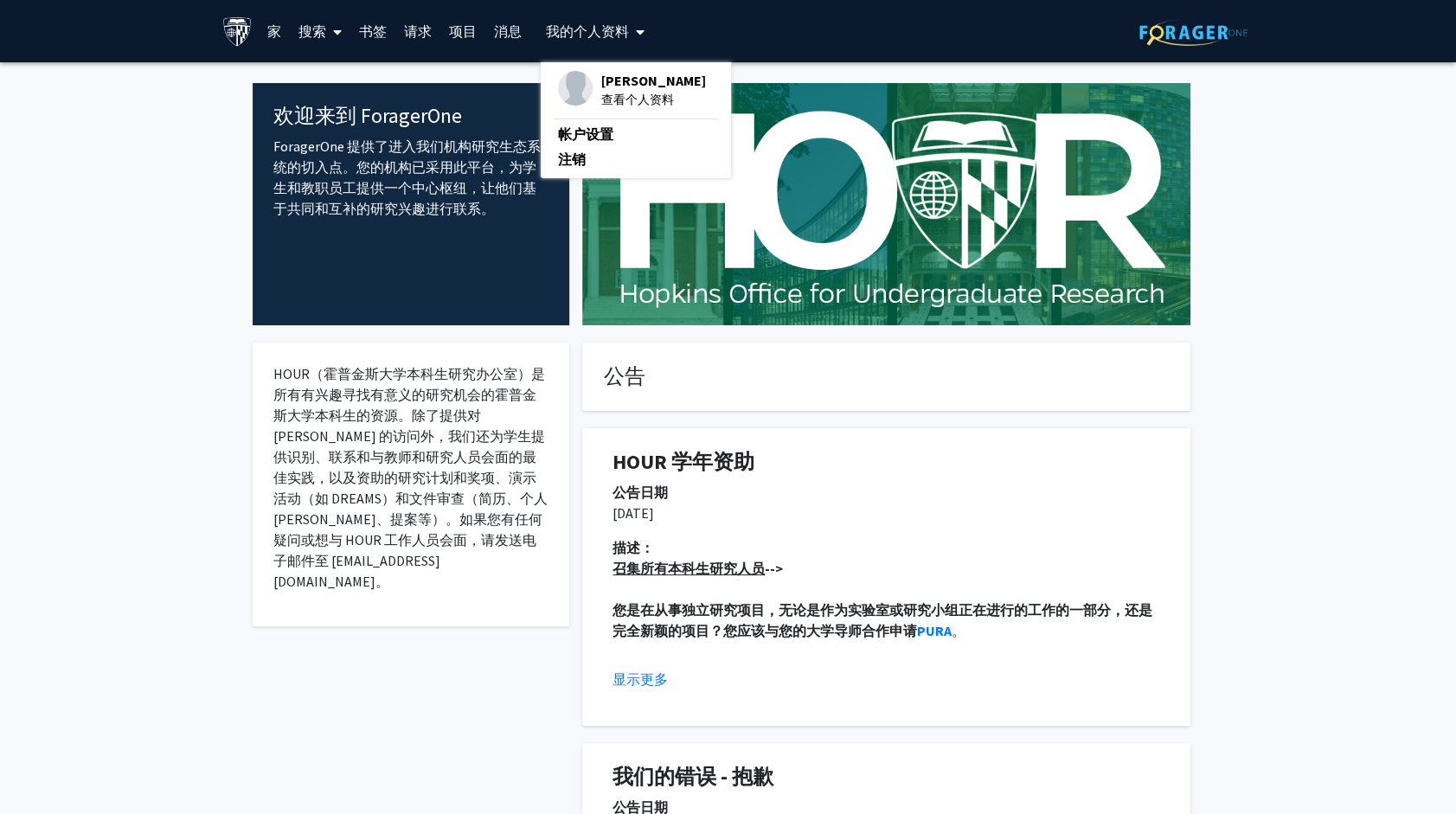
click at [602, 95] on span "查看个人资料" at bounding box center [653, 100] width 105 height 19
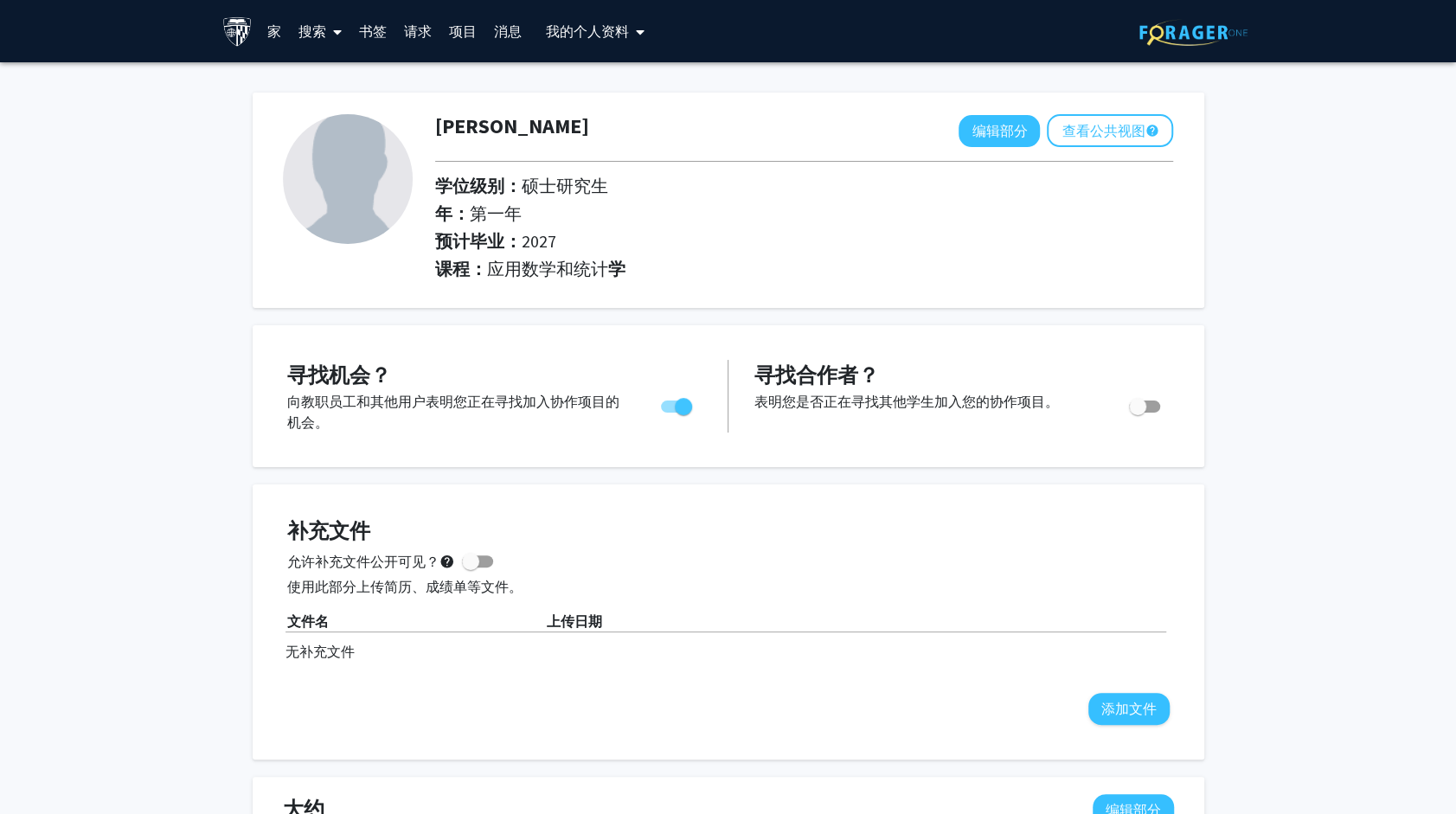
click at [420, 39] on font "请求" at bounding box center [418, 31] width 28 height 17
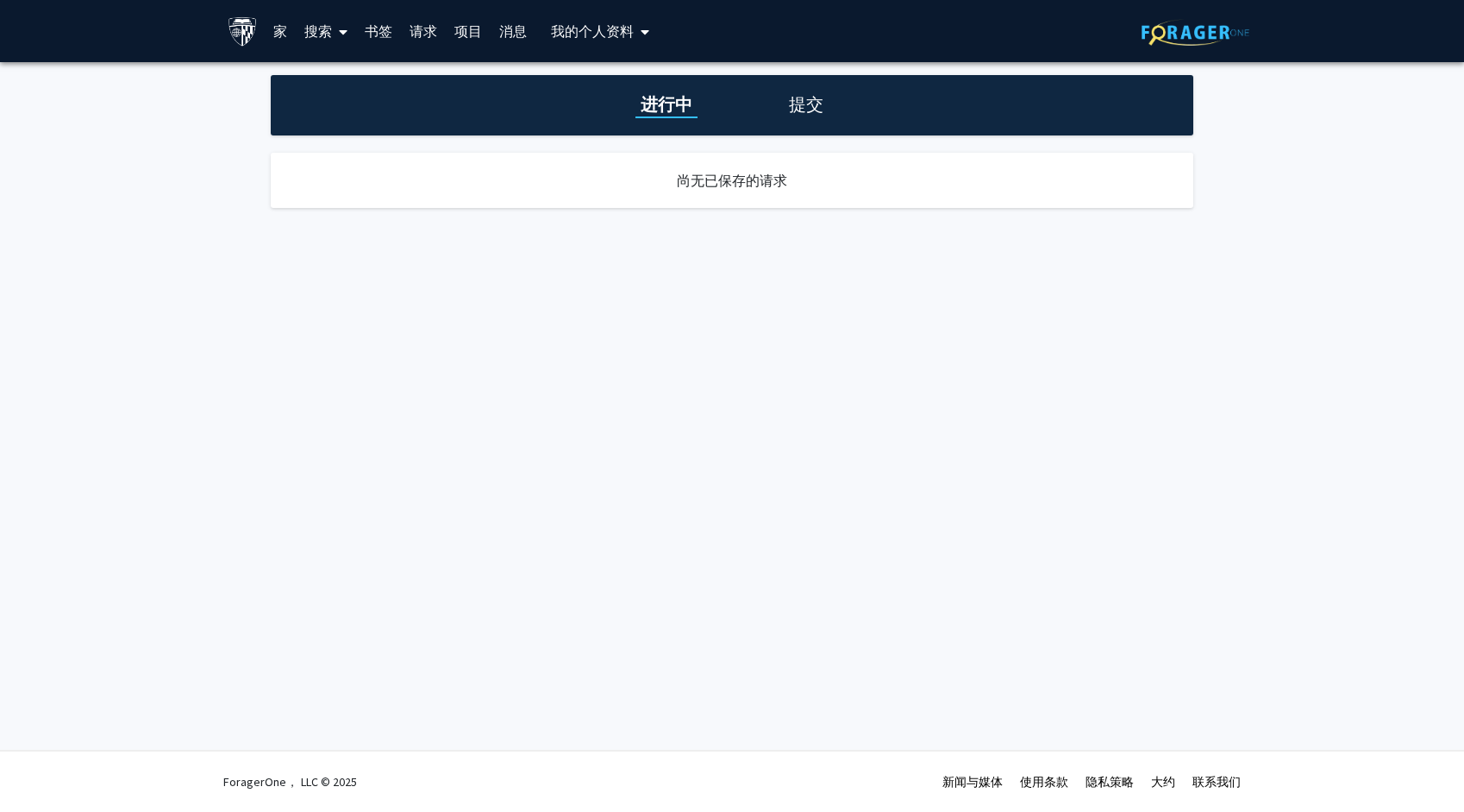
click at [456, 35] on link "项目" at bounding box center [468, 31] width 45 height 60
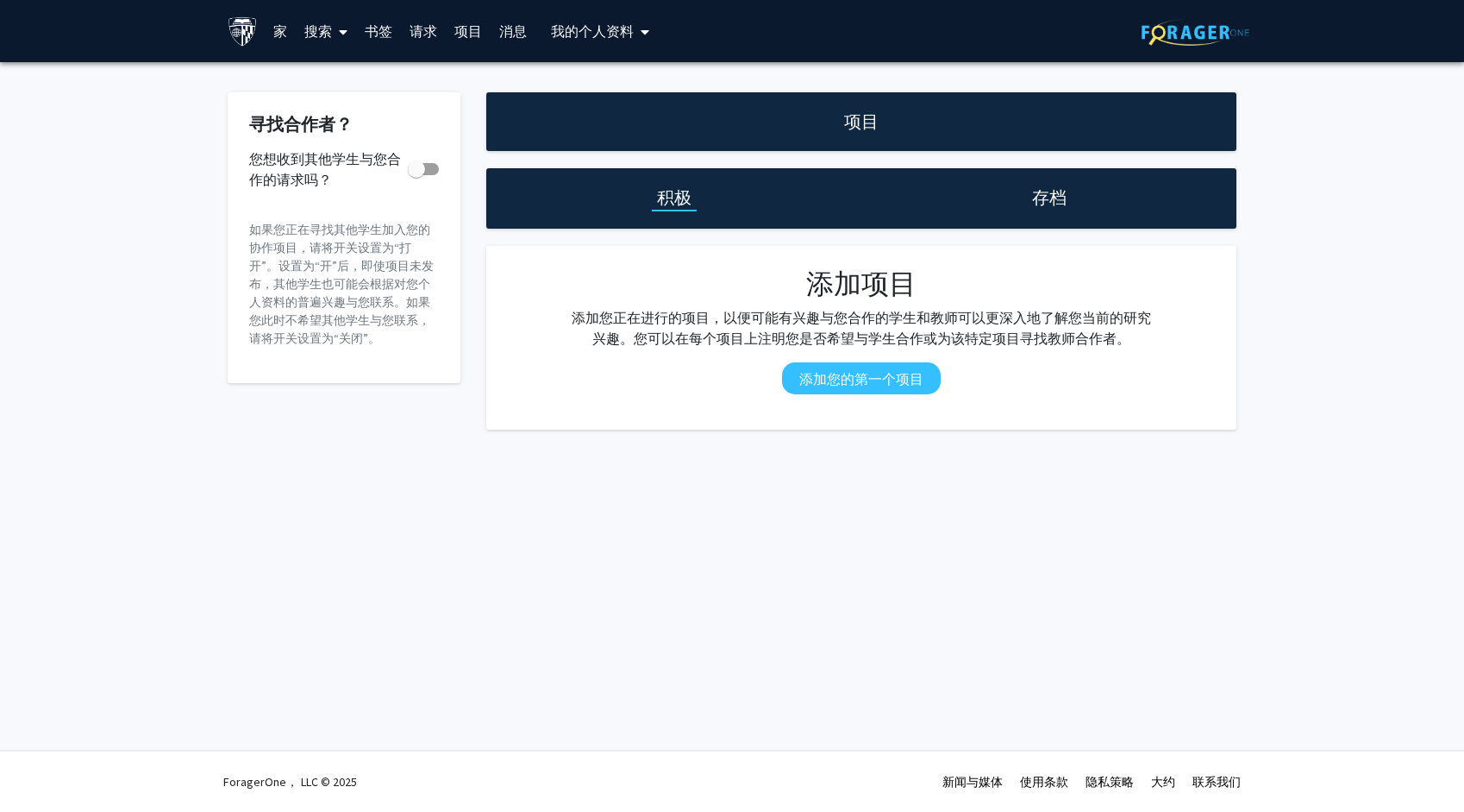
click at [337, 54] on span at bounding box center [340, 32] width 15 height 60
click at [377, 39] on link "书签" at bounding box center [378, 31] width 45 height 60
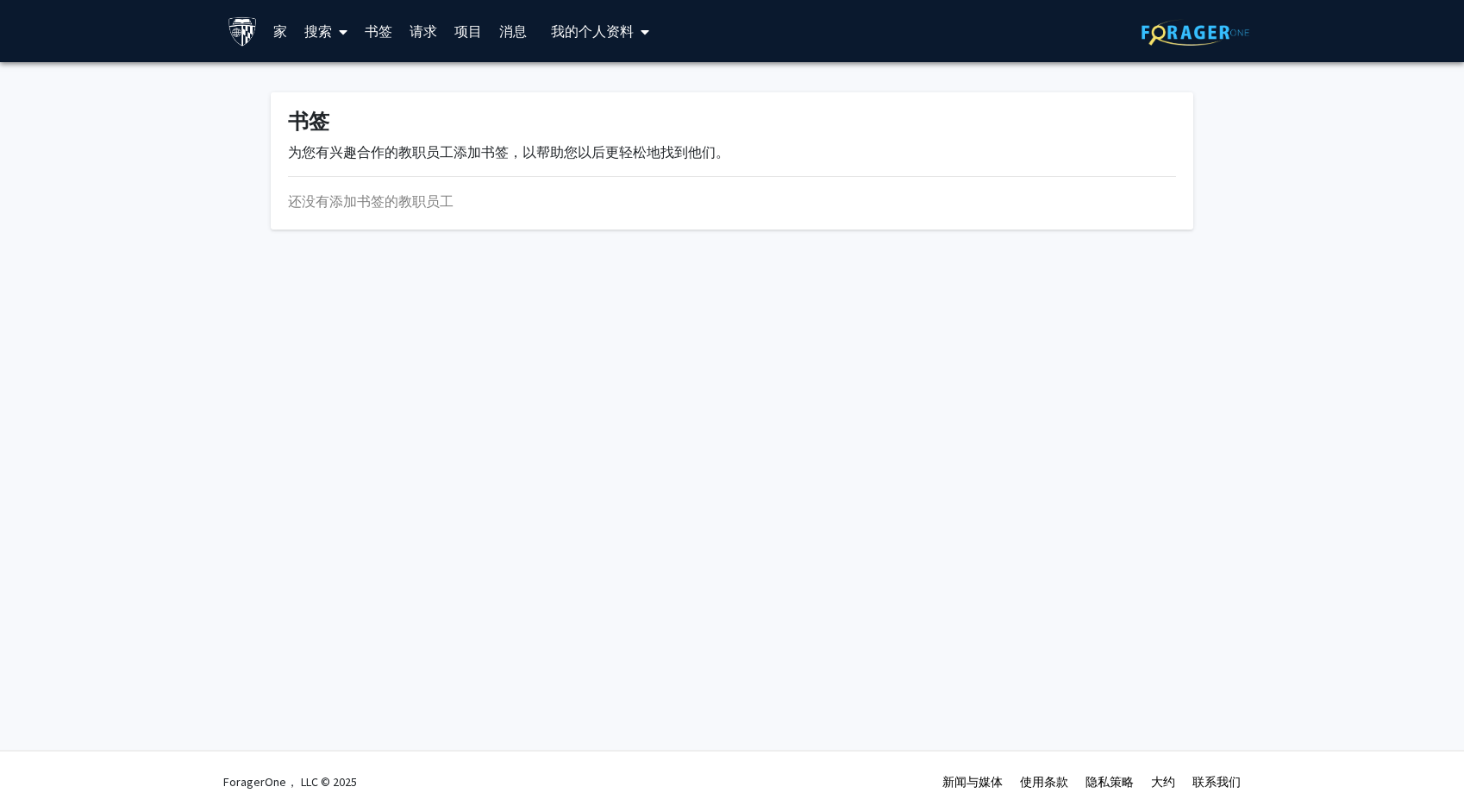
click at [276, 38] on link "家" at bounding box center [280, 31] width 31 height 60
